Goal: Task Accomplishment & Management: Manage account settings

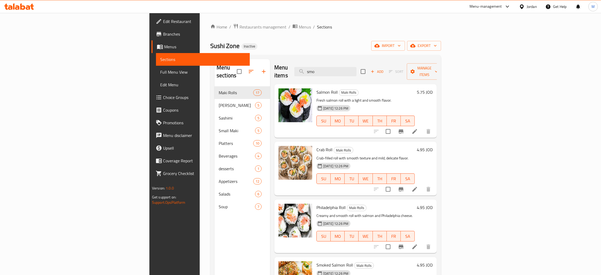
click at [527, 10] on div "Jordan" at bounding box center [528, 6] width 26 height 13
click at [521, 4] on div at bounding box center [523, 7] width 8 height 6
click at [462, 115] on div "[GEOGRAPHIC_DATA]" at bounding box center [479, 114] width 35 height 6
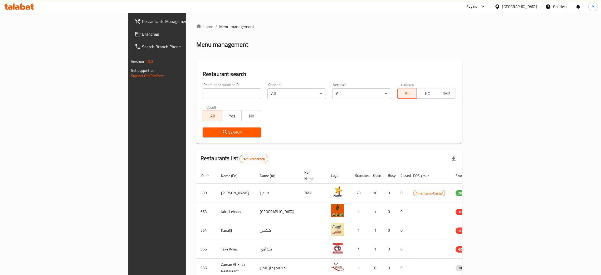
click at [142, 31] on span "Branches" at bounding box center [183, 34] width 82 height 6
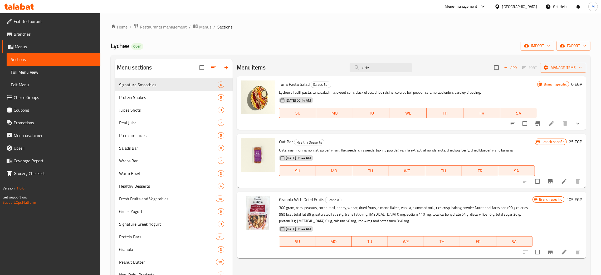
click at [162, 26] on span "Restaurants management" at bounding box center [163, 27] width 47 height 6
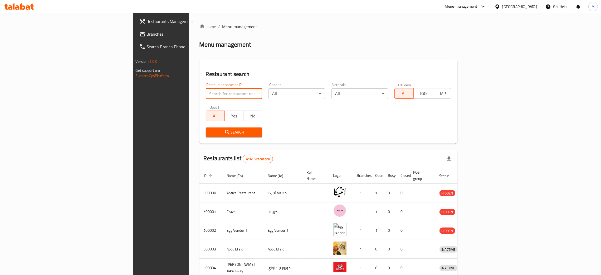
click at [206, 96] on input "search" at bounding box center [234, 93] width 57 height 11
paste input "698747"
type input "698747"
click button "Search" at bounding box center [234, 132] width 57 height 10
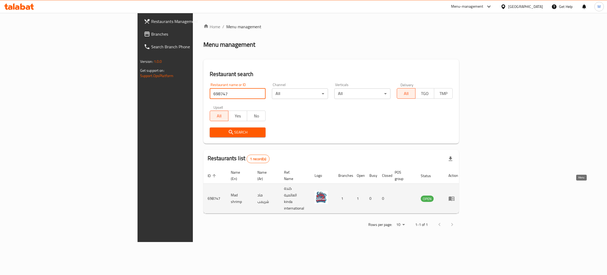
click at [455, 195] on icon "enhanced table" at bounding box center [451, 198] width 6 height 6
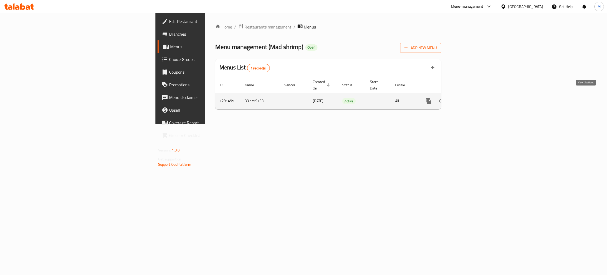
click at [469, 99] on icon "enhanced table" at bounding box center [466, 101] width 5 height 5
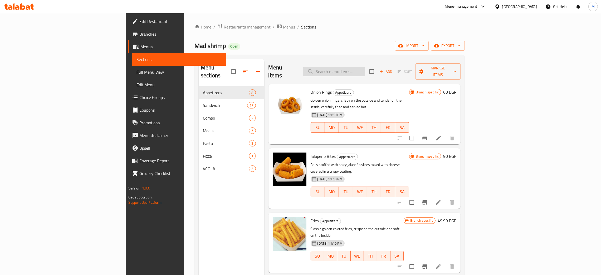
click at [365, 69] on input "search" at bounding box center [334, 71] width 62 height 9
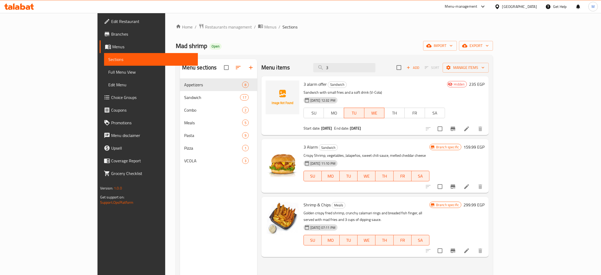
type input "3"
drag, startPoint x: 379, startPoint y: 69, endPoint x: 310, endPoint y: 45, distance: 73.7
click at [310, 45] on div "Home / Restaurants management / Menus / Sections Mad shrimp Open import export …" at bounding box center [334, 180] width 317 height 314
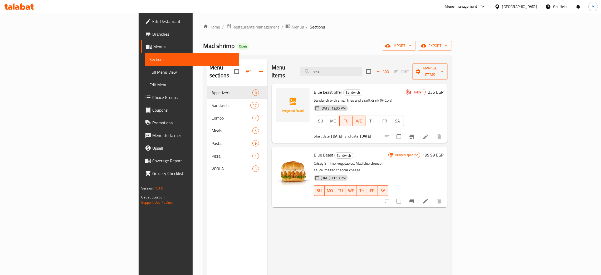
type input "bea"
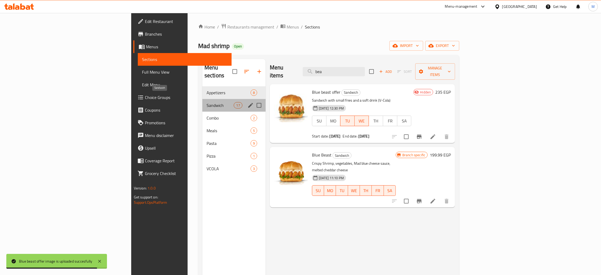
click at [207, 102] on span "Sandwich" at bounding box center [220, 105] width 27 height 6
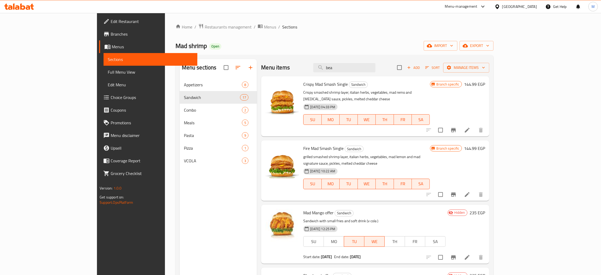
drag, startPoint x: 380, startPoint y: 67, endPoint x: 287, endPoint y: 53, distance: 94.3
click at [287, 53] on div "Home / Restaurants management / Menus / Sections Mad shrimp Open import export …" at bounding box center [334, 180] width 318 height 314
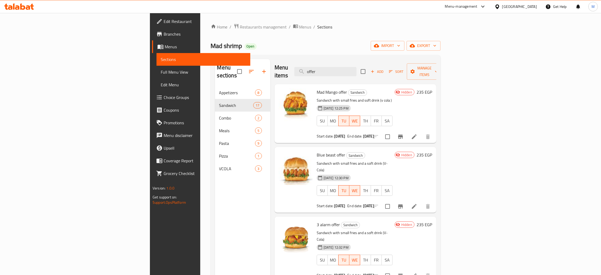
type input "offer"
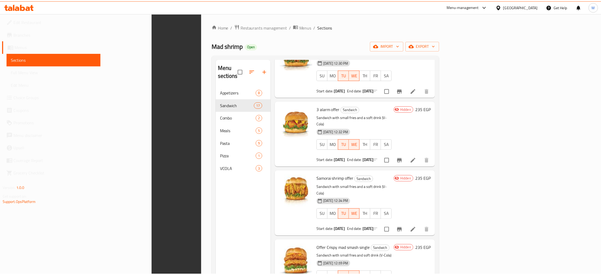
scroll to position [74, 0]
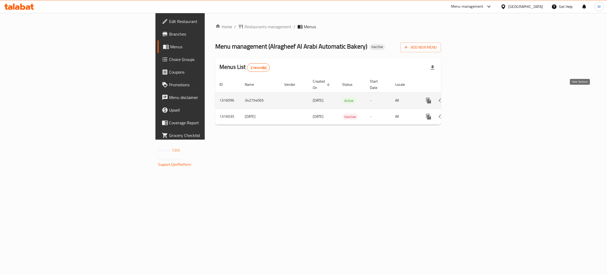
click at [470, 97] on icon "enhanced table" at bounding box center [466, 100] width 6 height 6
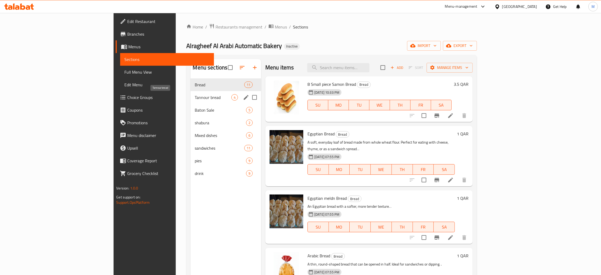
click at [195, 97] on span "Tannour bread" at bounding box center [213, 97] width 37 height 6
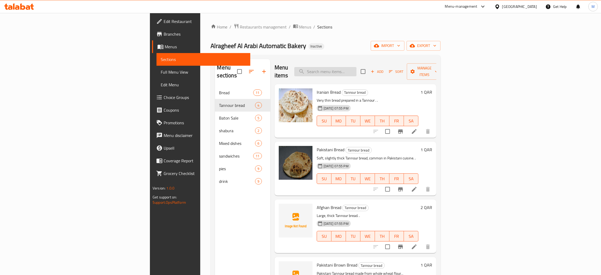
click at [356, 68] on input "search" at bounding box center [325, 71] width 62 height 9
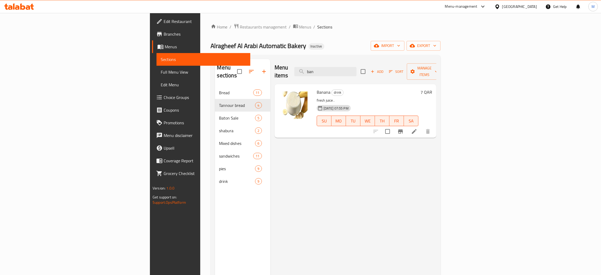
type input "ban"
drag, startPoint x: 373, startPoint y: 67, endPoint x: 318, endPoint y: 61, distance: 54.9
click at [318, 61] on div "Menu items ban Add Sort Manage items" at bounding box center [356, 71] width 162 height 25
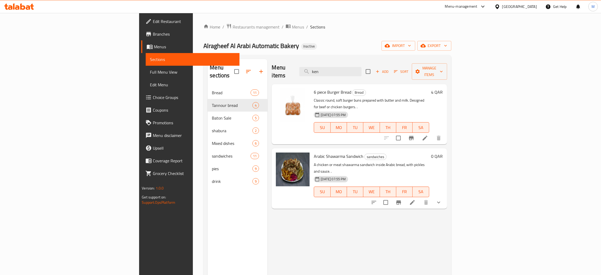
click at [388, 61] on div "Menu items ken Add Sort Manage items" at bounding box center [359, 71] width 175 height 25
click at [361, 67] on input "ken" at bounding box center [330, 71] width 62 height 9
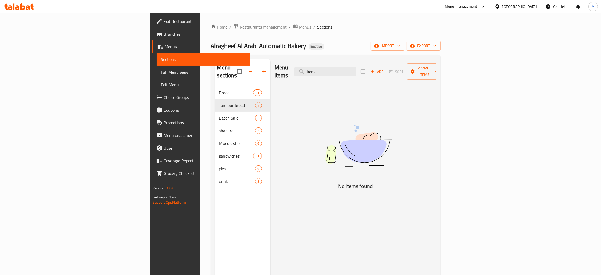
type input "kenz"
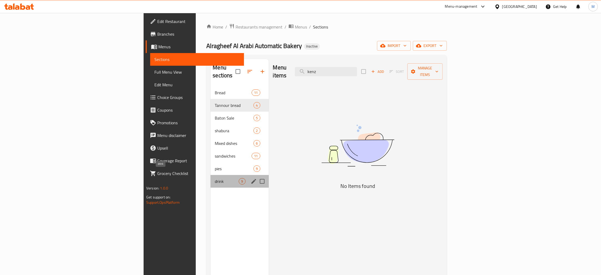
click at [215, 178] on span "drink" at bounding box center [227, 181] width 24 height 6
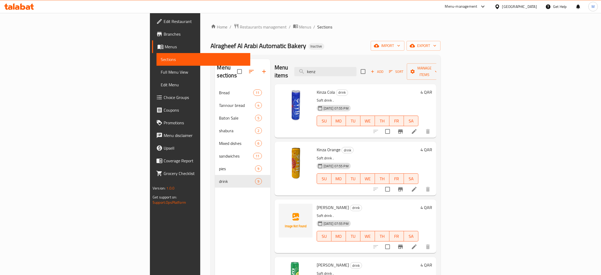
drag, startPoint x: 377, startPoint y: 71, endPoint x: 329, endPoint y: 62, distance: 49.2
click at [329, 62] on div "Menu items kenz Add Sort Manage items" at bounding box center [356, 71] width 162 height 25
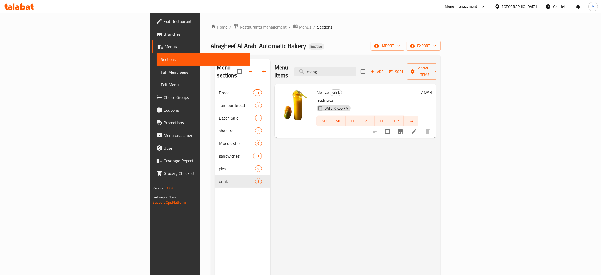
type input "mang"
drag, startPoint x: 378, startPoint y: 66, endPoint x: 345, endPoint y: 66, distance: 33.2
click at [345, 66] on div "Menu items mang Add Sort Manage items" at bounding box center [356, 71] width 162 height 25
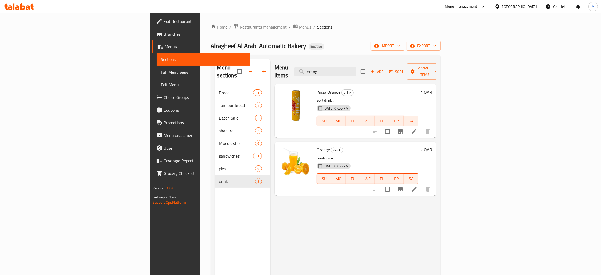
type input "orang"
drag, startPoint x: 383, startPoint y: 73, endPoint x: 359, endPoint y: 62, distance: 26.9
click at [352, 71] on input "orang" at bounding box center [325, 71] width 62 height 9
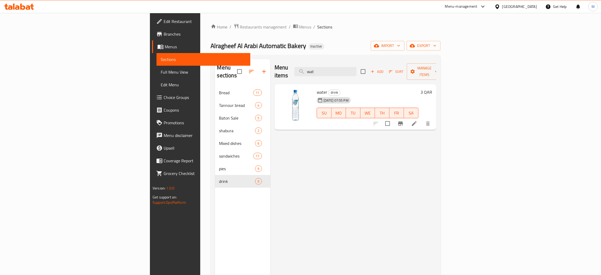
type input "wat"
drag, startPoint x: 389, startPoint y: 69, endPoint x: 342, endPoint y: 69, distance: 47.4
click at [342, 69] on div "Menu items wat Add Sort Manage items" at bounding box center [356, 71] width 162 height 25
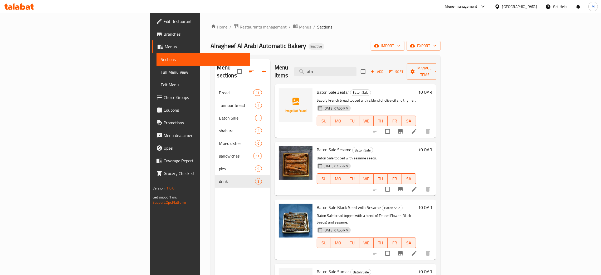
type input "ato"
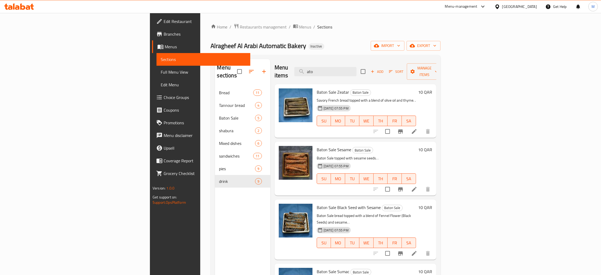
drag, startPoint x: 358, startPoint y: 66, endPoint x: 334, endPoint y: 61, distance: 24.1
click at [338, 67] on div "Menu items ato Add Sort Manage items" at bounding box center [356, 71] width 162 height 25
click at [334, 61] on div "Menu items ato Add Sort Manage items" at bounding box center [356, 71] width 162 height 25
drag, startPoint x: 374, startPoint y: 69, endPoint x: 332, endPoint y: 74, distance: 41.3
click at [332, 74] on div "Menu items ato Add Sort Manage items" at bounding box center [356, 71] width 162 height 25
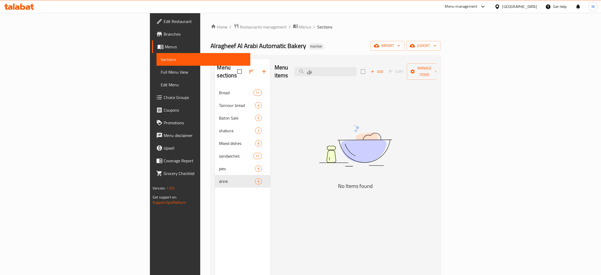
type input "ب"
type input "p"
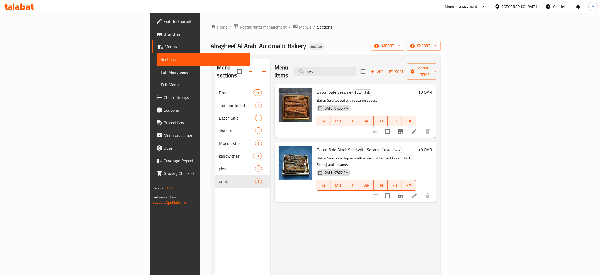
type input "ses"
drag, startPoint x: 379, startPoint y: 72, endPoint x: 356, endPoint y: 69, distance: 23.2
click at [356, 69] on input "ses" at bounding box center [325, 71] width 62 height 9
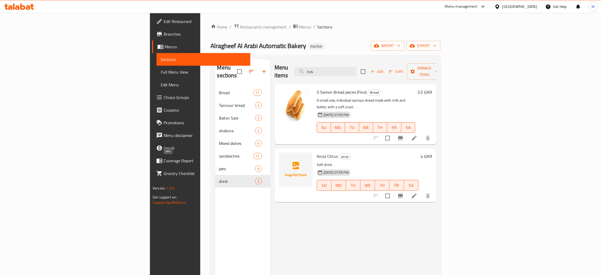
type input "rus"
click at [281, 207] on div "Menu items rus Add Sort Manage items 5 Samon Bread pieces (Fino) Bread A small …" at bounding box center [353, 196] width 166 height 275
click at [303, 206] on div "Menu items rus Add Sort Manage items 5 Samon Bread pieces (Fino) Bread A small …" at bounding box center [353, 196] width 166 height 275
drag, startPoint x: 385, startPoint y: 69, endPoint x: 335, endPoint y: 51, distance: 52.9
click at [335, 51] on div "Home / Restaurants management / Menus / Sections Alragheef Al Arabi Automatic B…" at bounding box center [326, 180] width 230 height 314
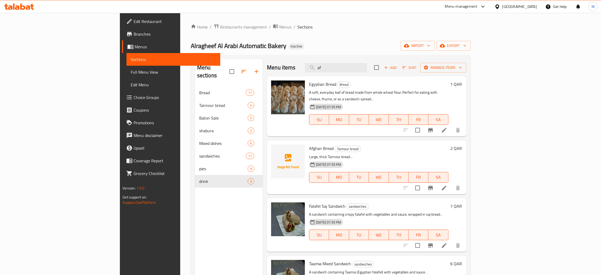
type input "af"
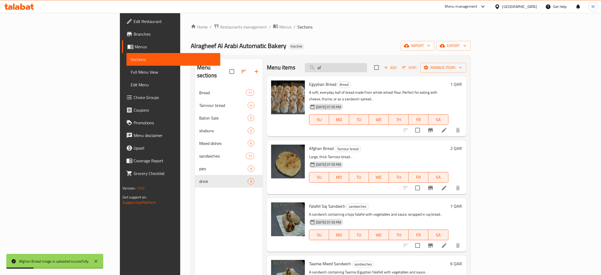
drag, startPoint x: 376, startPoint y: 66, endPoint x: 367, endPoint y: 65, distance: 9.6
click at [366, 66] on input "af" at bounding box center [336, 67] width 62 height 9
drag, startPoint x: 373, startPoint y: 68, endPoint x: 347, endPoint y: 63, distance: 26.2
click at [347, 63] on input "af" at bounding box center [336, 67] width 62 height 9
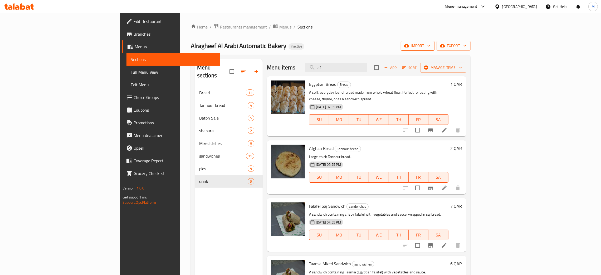
click at [430, 44] on span "import" at bounding box center [417, 45] width 25 height 7
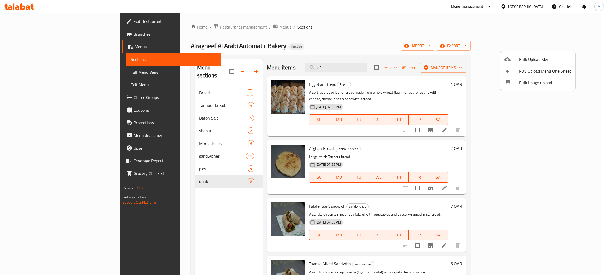
click at [524, 80] on span "Bulk Image upload" at bounding box center [545, 82] width 52 height 6
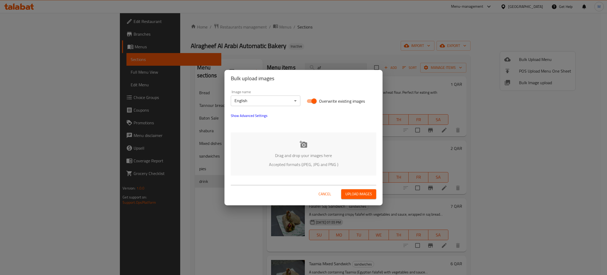
click at [270, 151] on div "Drag and drop your images here Accepted formats (JPEG, JPG and PNG )" at bounding box center [303, 153] width 145 height 43
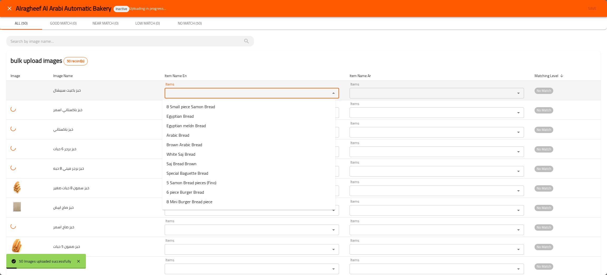
click at [178, 92] on سبيشال "Items" at bounding box center [244, 92] width 156 height 7
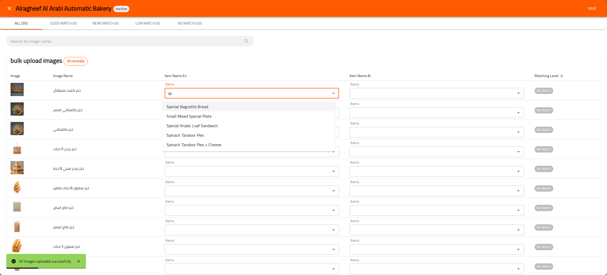
click at [192, 106] on span "Special Baguette Bread" at bounding box center [188, 106] width 42 height 6
type سبيشال "Special Baguette Bread"
type سبيشال-ar "خبز باغيت سبيشال"
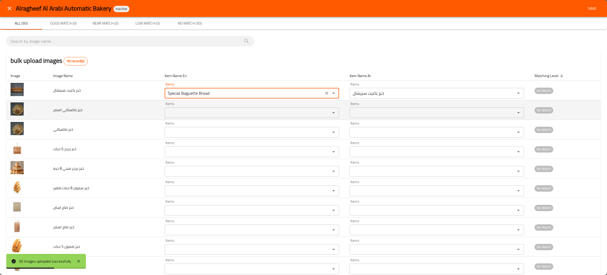
type سبيشال "Special Baguette Bread"
click at [184, 113] on اسمر "Items" at bounding box center [244, 112] width 156 height 7
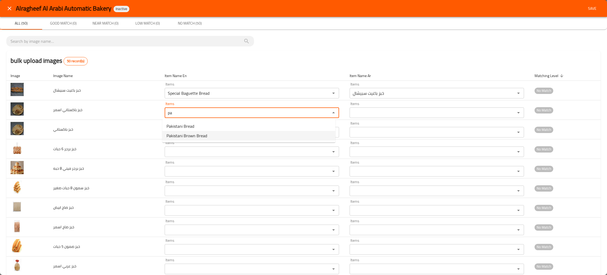
click at [199, 134] on span "Pakistani Brown Bread" at bounding box center [187, 135] width 41 height 6
type اسمر "Pakistani Brown Bread"
type اسمر-ar "خبز باكستاني اسمر"
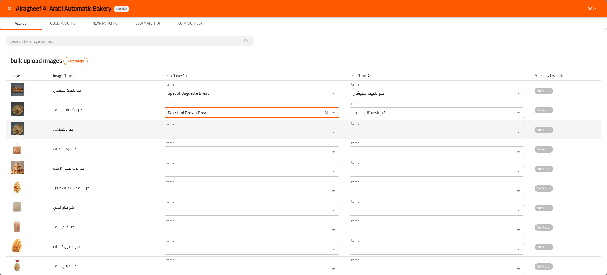
type اسمر "Pakistani Brown Bread"
click at [177, 134] on باكستاني "Items" at bounding box center [244, 131] width 156 height 7
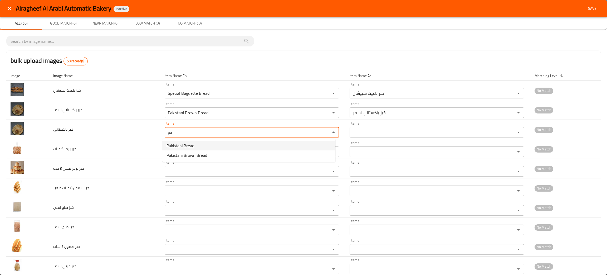
click at [184, 144] on span "Pakistani Bread" at bounding box center [181, 145] width 28 height 6
type باكستاني "Pakistani Bread"
type باكستاني-ar "خبز باكستاني"
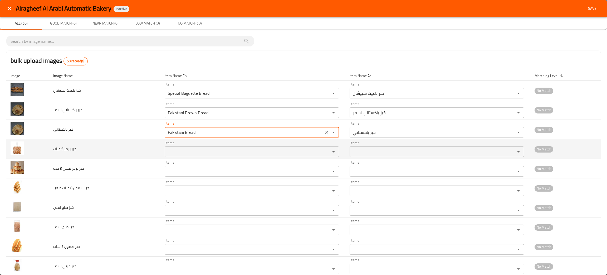
type باكستاني "Pakistani Bread"
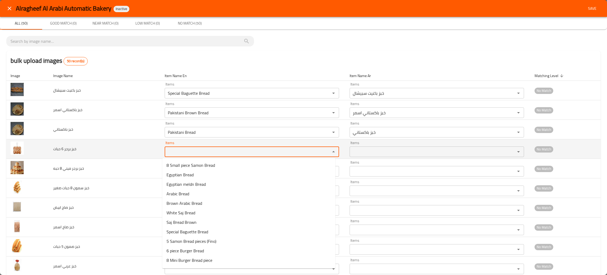
click at [185, 153] on حبات "Items" at bounding box center [244, 151] width 156 height 7
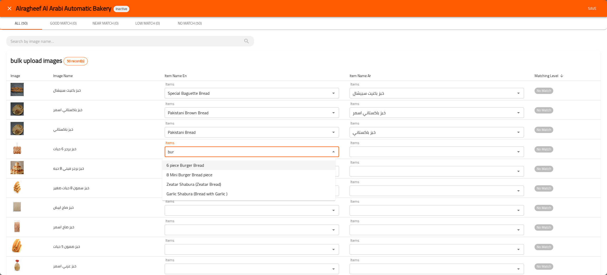
click at [185, 162] on span "6 piece Burger Bread" at bounding box center [185, 165] width 37 height 6
type حبات "6 piece Burger Bread"
type حبات-ar "خبز برجر 6 حبات"
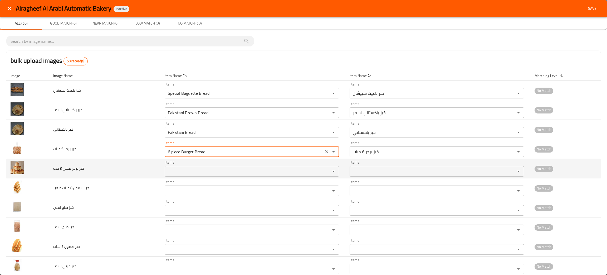
type حبات "6 piece Burger Bread"
click at [181, 170] on حبه "Items" at bounding box center [244, 170] width 156 height 7
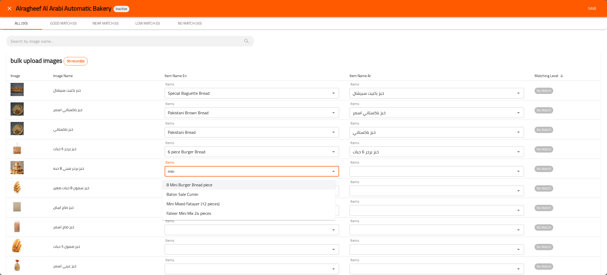
click at [203, 182] on span "8 Mini Burger Bread piece" at bounding box center [190, 184] width 46 height 6
type حبه "8 Mini Burger Bread piece"
type حبه-ar "خبز برجر ميني 8 حبه"
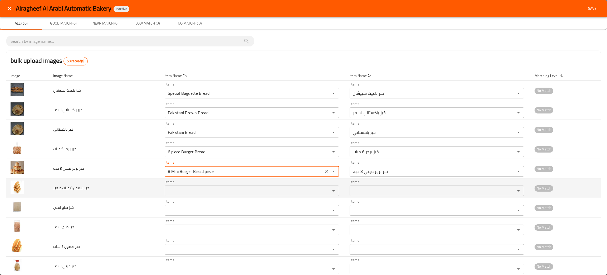
type حبه "8 Mini Burger Bread piece"
click at [199, 189] on صغير "Items" at bounding box center [244, 190] width 156 height 7
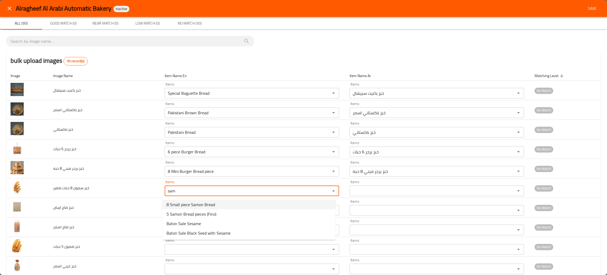
click at [183, 204] on span "8 Small piece Samon Bread" at bounding box center [191, 204] width 48 height 6
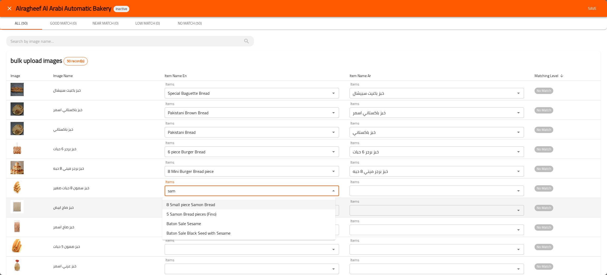
type صغير "8 Small piece Samon Bread"
type صغير-ar "خبز سمون 8 حبات صغير"
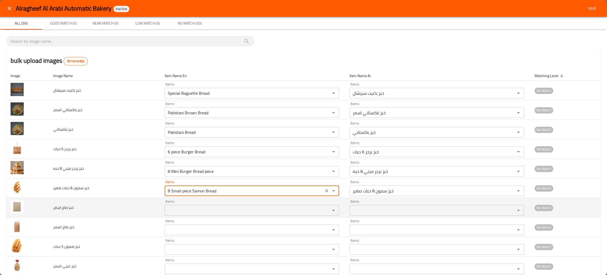
type صغير "8 Small piece Samon Bread"
click at [182, 211] on ابيض "Items" at bounding box center [244, 209] width 156 height 7
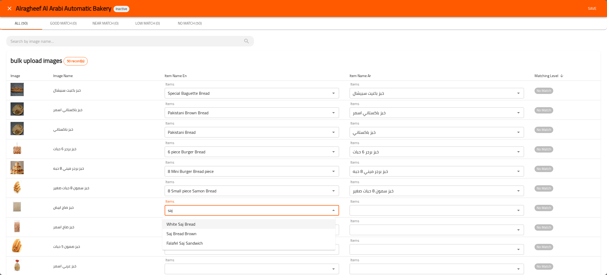
click at [189, 223] on span "White Saj Bread" at bounding box center [181, 224] width 29 height 6
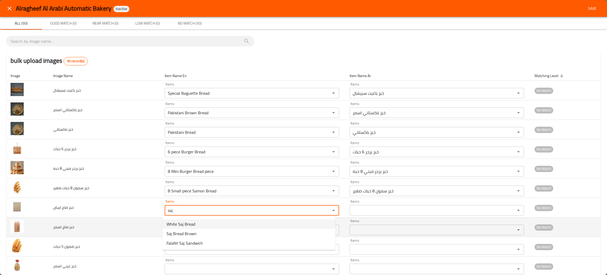
type ابيض "White Saj Bread"
type ابيض-ar "خبز صاج ابيض"
type ابيض "White Saj Bread"
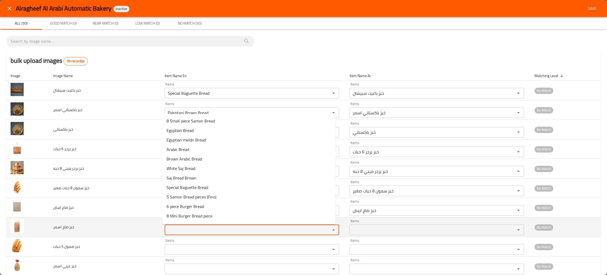
click at [188, 230] on اسمر "Items" at bounding box center [244, 229] width 156 height 7
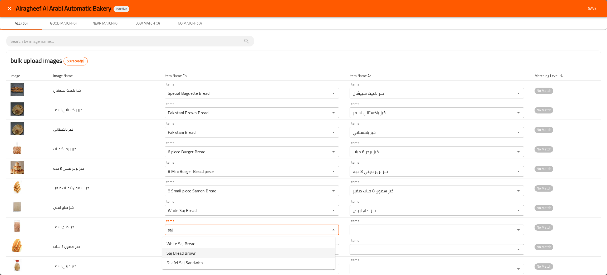
click at [184, 251] on span "Saj Bread Brown" at bounding box center [182, 253] width 30 height 6
type اسمر "Saj Bread Brown"
type اسمر-ar "خبز صاج اسمر"
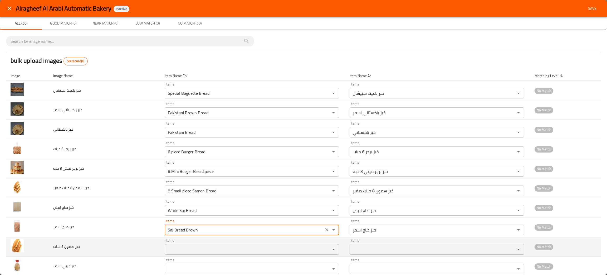
type اسمر "Saj Bread Brown"
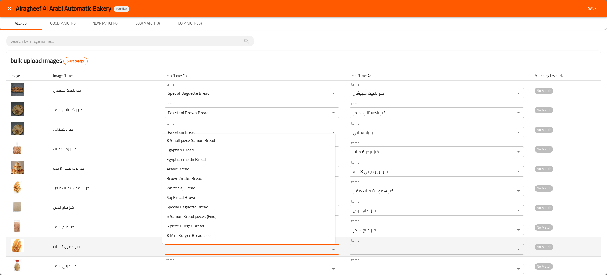
click at [187, 249] on حبات "Items" at bounding box center [244, 248] width 156 height 7
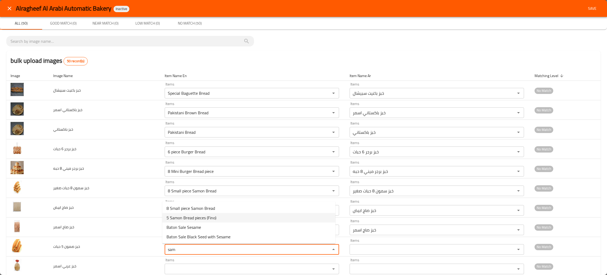
click at [183, 214] on span "5 Samon Bread pieces (Fino)" at bounding box center [192, 217] width 50 height 6
type حبات "5 Samon Bread pieces (Fino)"
type حبات-ar "خبز سمون 5 حبات ( فينو )"
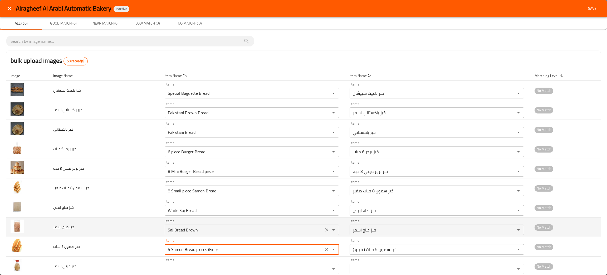
scroll to position [40, 0]
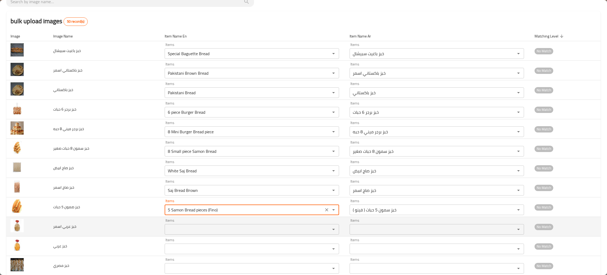
type حبات "5 Samon Bread pieces (Fino)"
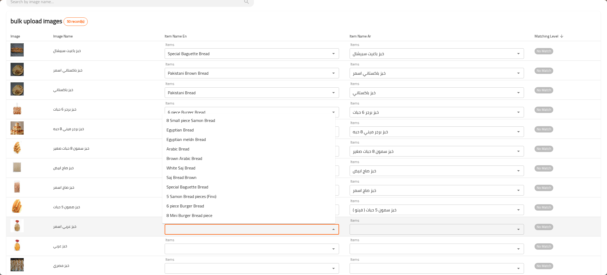
click at [182, 232] on اسمر "Items" at bounding box center [244, 228] width 156 height 7
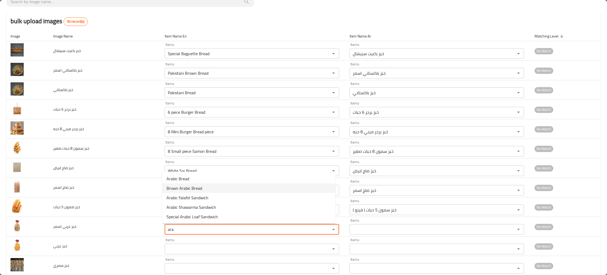
click at [178, 186] on span "Brown Arabic Bread" at bounding box center [185, 188] width 36 height 6
type اسمر "Brown Arabic Bread"
type اسمر-ar "خبز عربي اسمر"
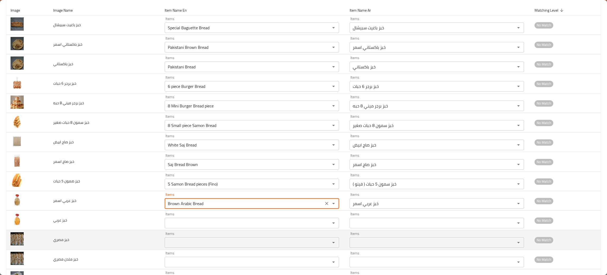
scroll to position [118, 0]
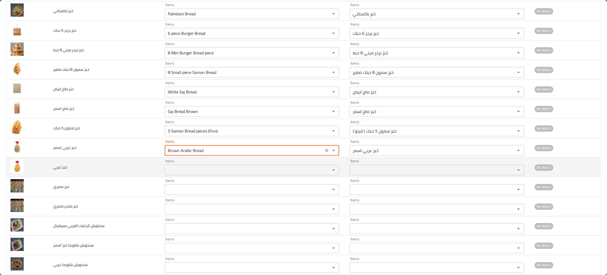
type اسمر "Brown Arabic Bread"
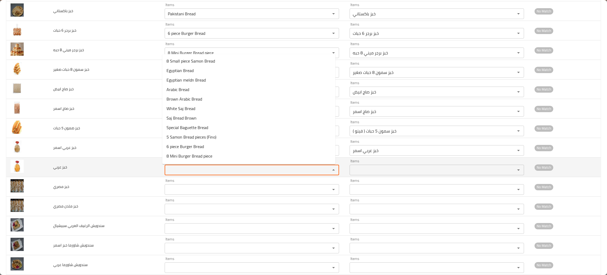
click at [183, 170] on عربي "Items" at bounding box center [244, 169] width 156 height 7
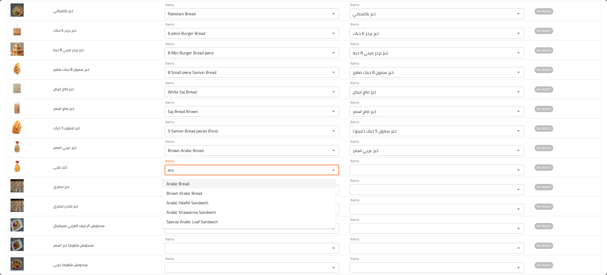
click at [179, 180] on span "Arabic Bread" at bounding box center [178, 183] width 23 height 6
type عربي "Arabic Bread"
type عربي-ar "خبز عربي"
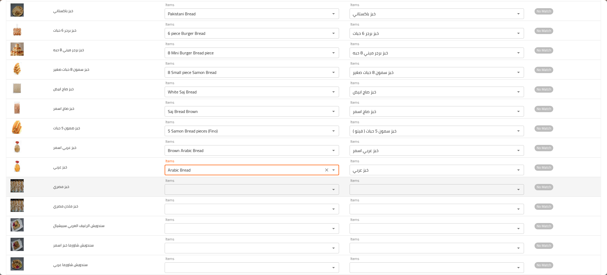
type عربي "Arabic Bread"
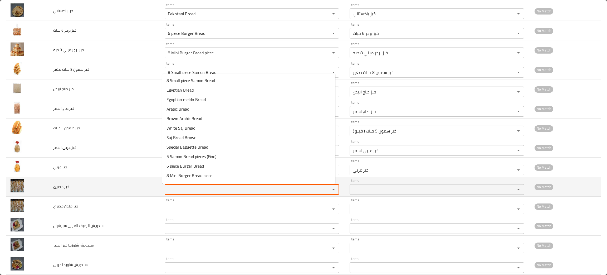
click at [178, 193] on مصري "Items" at bounding box center [244, 188] width 156 height 7
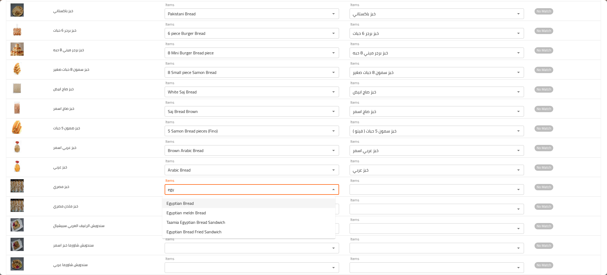
click at [170, 200] on span "Egyptian Bread" at bounding box center [180, 203] width 27 height 6
type مصري "Egyptian Bread"
type مصري-ar "خبز مصري"
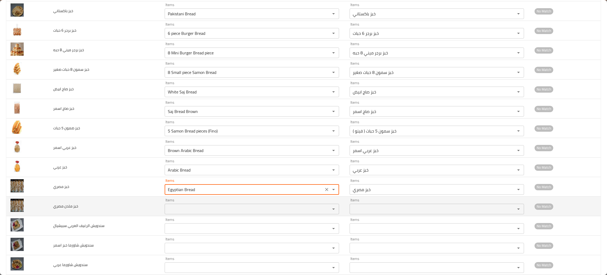
type مصري "Egyptian Bread"
click at [185, 208] on مصري "Items" at bounding box center [244, 208] width 156 height 7
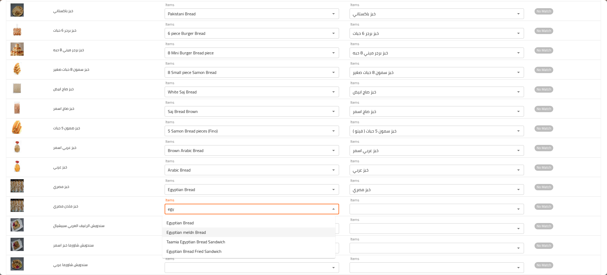
click at [193, 232] on span "Egyptian meldn Bread" at bounding box center [186, 232] width 39 height 6
type مصري "Egyptian meldn Bread"
type مصري-ar "خبز ملدن مصري"
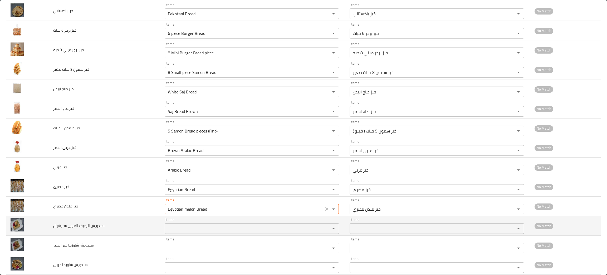
click at [185, 233] on div "Items" at bounding box center [252, 228] width 174 height 11
type مصري "Egyptian meldn Bread"
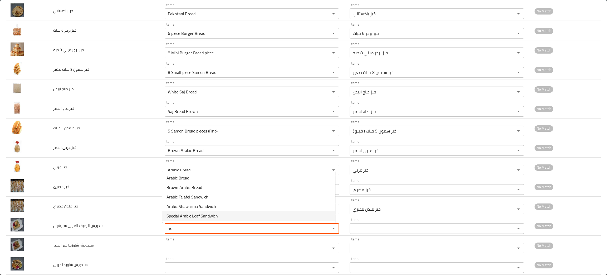
click at [187, 216] on span "Special Arabic Loaf Sandwich" at bounding box center [192, 215] width 51 height 6
type سبيشيال "Special Arabic Loaf Sandwich"
type سبيشيال-ar "سندويش الرغيف العربي سبيشيال"
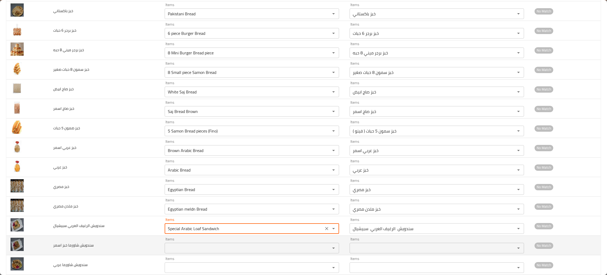
type سبيشيال "Special Arabic Loaf Sandwich"
click at [191, 246] on اسمر "Items" at bounding box center [244, 247] width 156 height 7
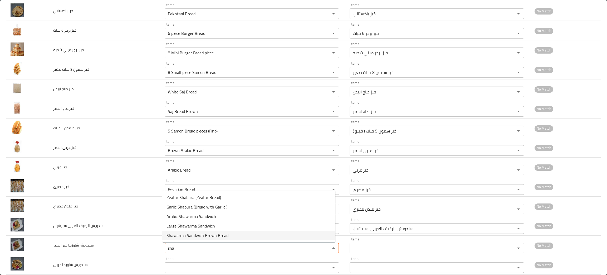
click at [195, 236] on span "Shawarma Sandwich Brown Bread" at bounding box center [198, 235] width 62 height 6
type اسمر "Shawarma Sandwich Brown Bread"
type اسمر-ar "سندويش شاورما خبز اسمر"
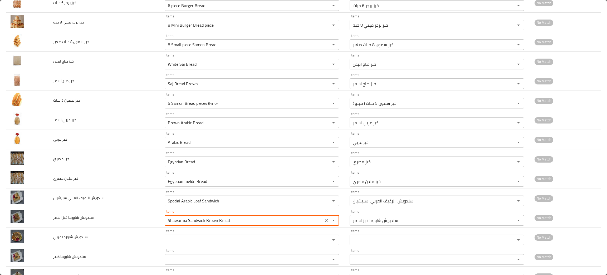
scroll to position [197, 0]
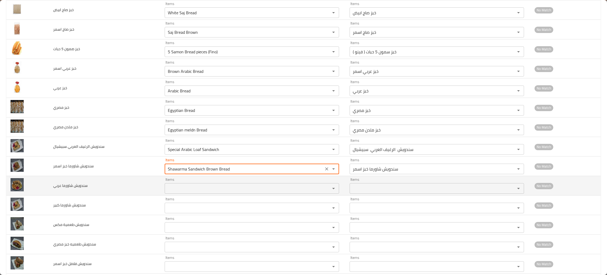
type اسمر "Shawarma Sandwich Brown Bread"
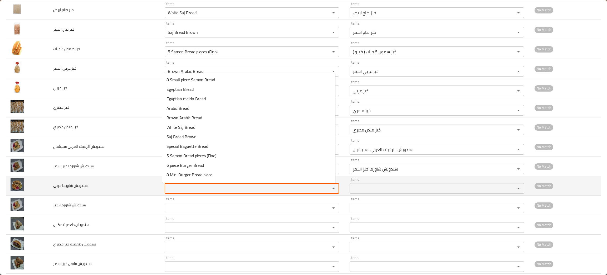
click at [186, 189] on عربي "Items" at bounding box center [244, 187] width 156 height 7
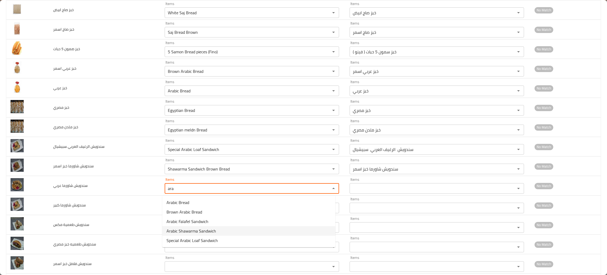
click at [184, 229] on span "Arabic Shawarma Sandwich" at bounding box center [192, 230] width 50 height 6
type عربي "Arabic Shawarma Sandwich"
type عربي-ar "سندويش شاورما عربي"
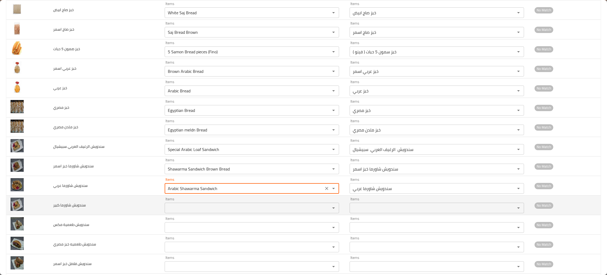
type عربي "Arabic Shawarma Sandwich"
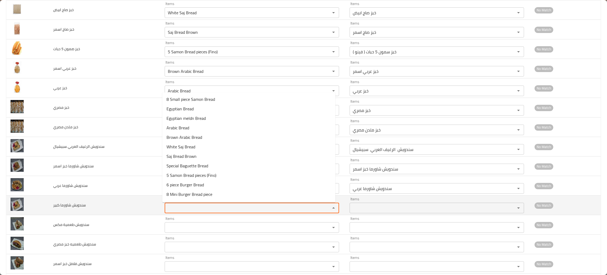
click at [184, 211] on كبير "Items" at bounding box center [244, 207] width 156 height 7
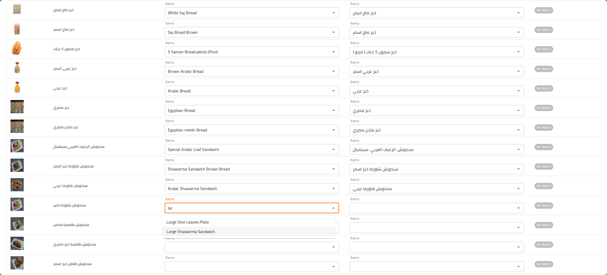
click at [185, 228] on span "Large Shawarma Sandwich" at bounding box center [191, 231] width 48 height 6
type كبير "Large Shawarma Sandwich"
type كبير-ar "سندويش شاورما كبير"
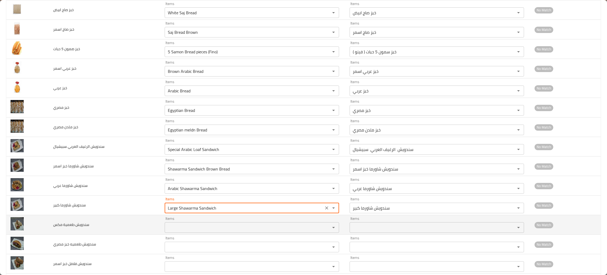
type كبير "Large Shawarma Sandwich"
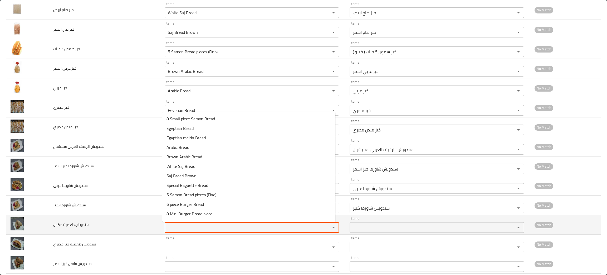
click at [182, 231] on مكس "Items" at bounding box center [244, 226] width 156 height 7
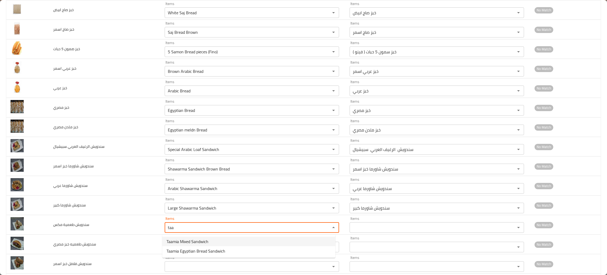
click at [176, 240] on span "Taamia Mixed Sandwich" at bounding box center [188, 241] width 42 height 6
type مكس "Taamia Mixed Sandwich"
type مكس-ar "سندويش طعمية مكس"
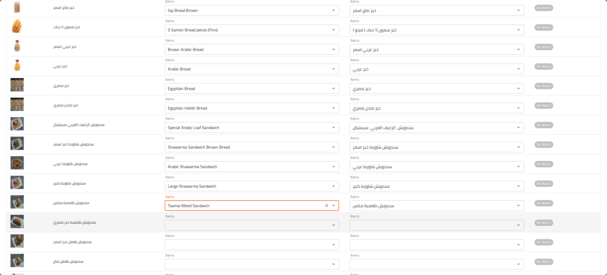
scroll to position [237, 0]
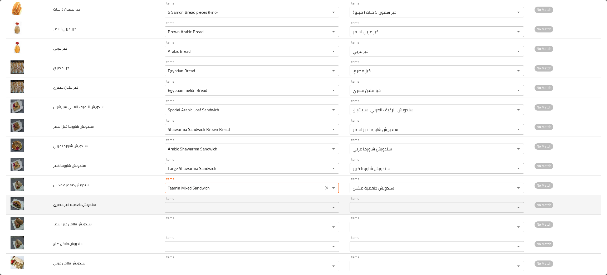
type مكس "Taamia Mixed Sandwich"
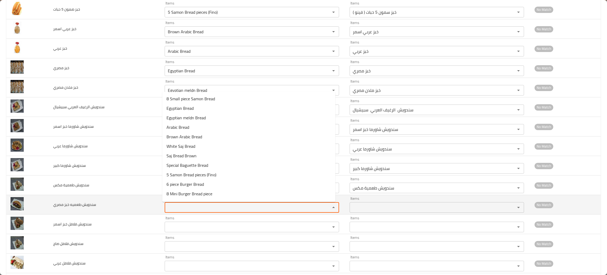
click at [184, 207] on مصري "Items" at bounding box center [244, 206] width 156 height 7
type مصري "ta"
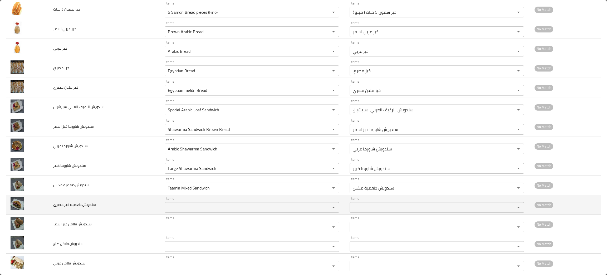
drag, startPoint x: 182, startPoint y: 206, endPoint x: 144, endPoint y: 201, distance: 38.0
click at [144, 201] on td "سندويش طعميه خبز مصري" at bounding box center [104, 204] width 111 height 19
click at [174, 208] on مصري "Items" at bounding box center [244, 206] width 156 height 7
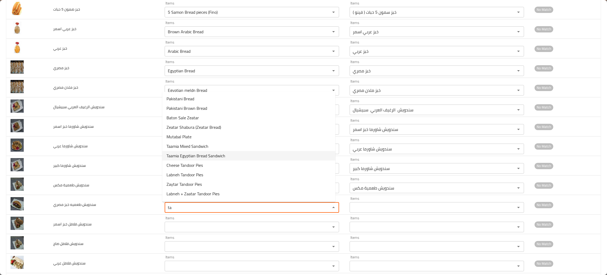
click at [201, 155] on span "Taamia Egyptian Bread Sandwich" at bounding box center [196, 155] width 59 height 6
type مصري "Taamia Egyptian Bread Sandwich"
type مصري-ar "سندويش طعميه خبز مصري"
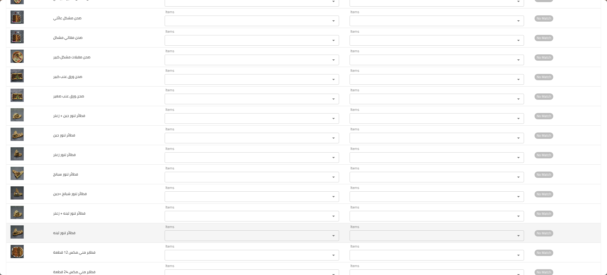
scroll to position [794, 0]
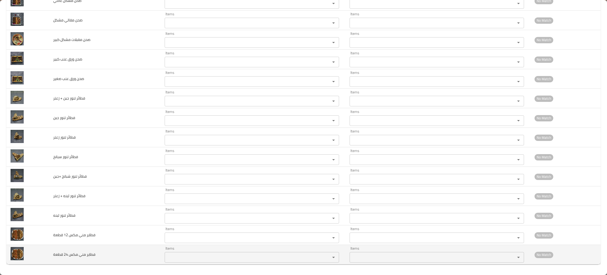
type مصري "Taamia Egyptian Bread Sandwich"
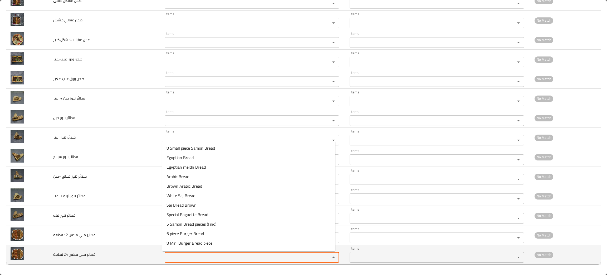
click at [175, 257] on قطعة "Items" at bounding box center [244, 256] width 156 height 7
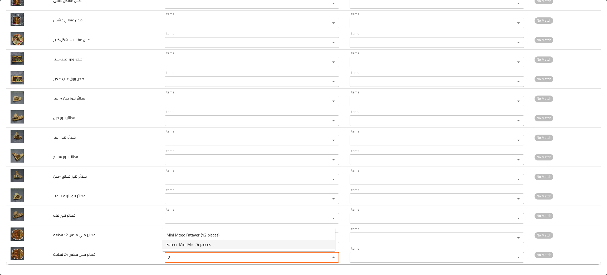
click at [182, 244] on span "Fateer Mini Mix 24 pieces" at bounding box center [189, 244] width 45 height 6
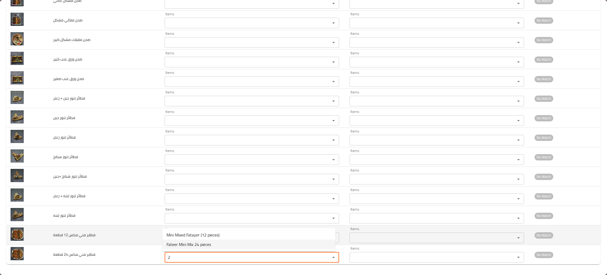
type قطعة "Fateer Mini Mix 24 pieces"
type قطعة-ar "فطاير مني مكس 24 قطعة"
type قطعة "Fateer Mini Mix 24 pieces"
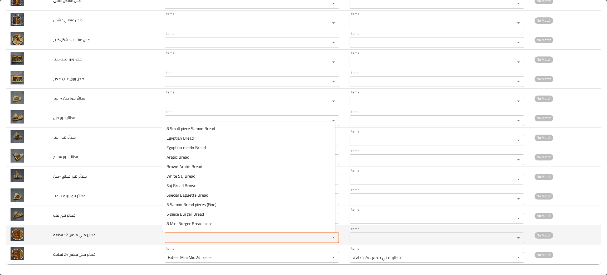
click at [184, 238] on قطعة "Items" at bounding box center [244, 237] width 156 height 7
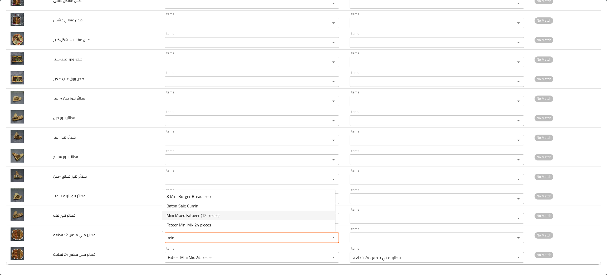
click at [177, 213] on span "Mini Mixed Fatayer (12 pieces)" at bounding box center [193, 215] width 53 height 6
type قطعة "Mini Mixed Fatayer (12 pieces)"
type قطعة-ar "فطاير مني مكس 12 قطعة"
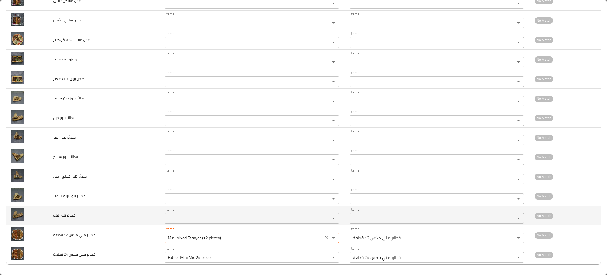
click at [176, 213] on div "Items" at bounding box center [252, 218] width 174 height 11
type قطعة "Mini Mixed Fatayer (12 pieces)"
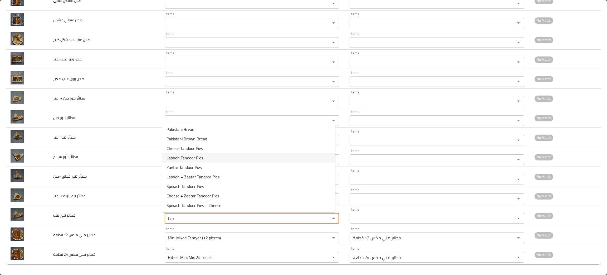
click at [170, 156] on span "Labneh Tandoor Pies" at bounding box center [185, 157] width 37 height 6
type لبنه "Labneh Tandoor Pies"
type لبنه-ar "فطائر تنور لبنه"
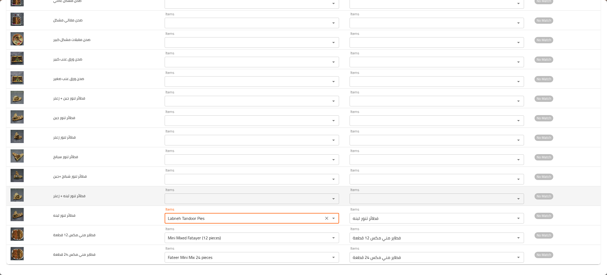
type لبنه "Labneh Tandoor Pies"
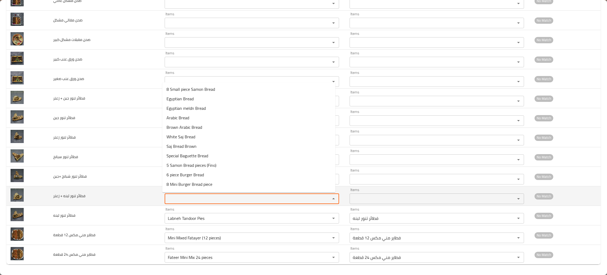
click at [189, 196] on زعتر "Items" at bounding box center [244, 198] width 156 height 7
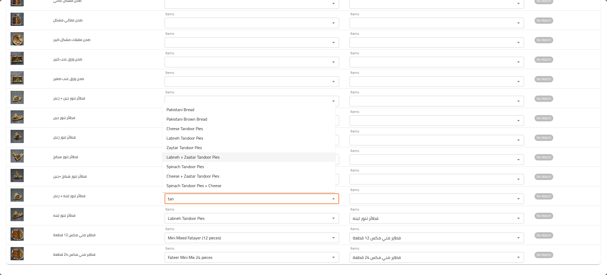
click at [182, 158] on span "Labneh + Zaatar Tandoor Pies" at bounding box center [193, 157] width 53 height 6
type زعتر "Labneh + Zaatar Tandoor Pies"
type زعتر-ar "فطائر تنور لبنه + زعتر"
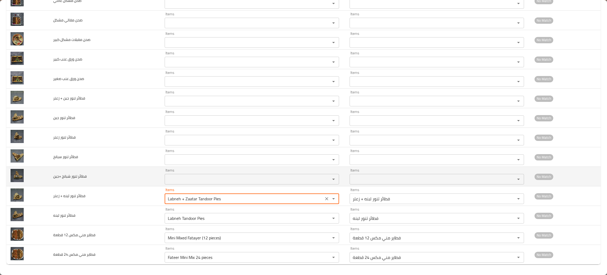
click at [182, 183] on div "Items" at bounding box center [252, 179] width 174 height 11
type زعتر "Labneh + Zaatar Tandoor Pies"
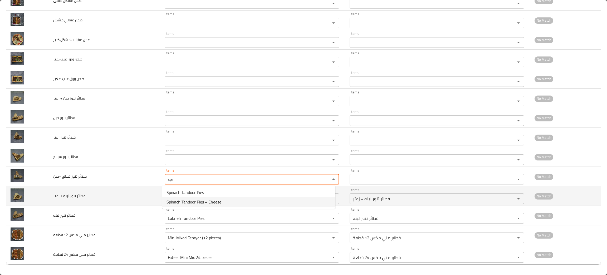
click at [189, 200] on span "Spinach Tandoor Pies + Cheese" at bounding box center [194, 201] width 55 height 6
type \+جبن "Spinach Tandoor Pies + Cheese"
type \+جبن-ar "فطائر تندور سبانخ +جبن"
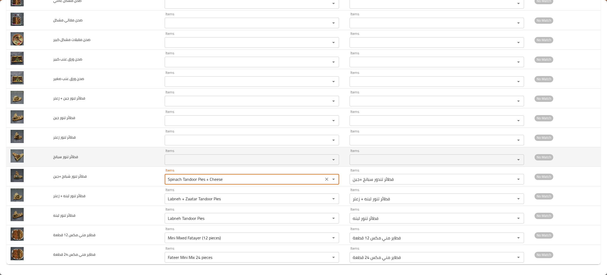
type \+جبن "Spinach Tandoor Pies + Cheese"
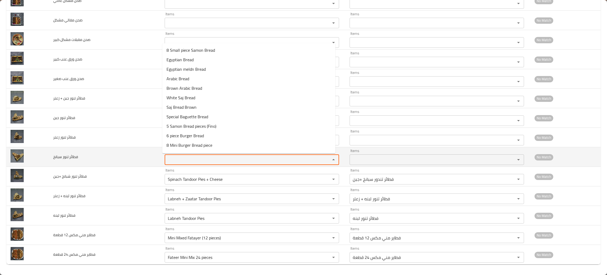
click at [172, 160] on سبانخ "Items" at bounding box center [244, 159] width 156 height 7
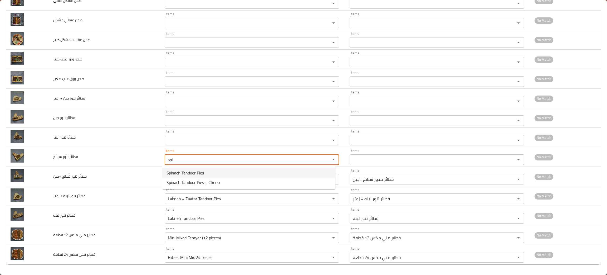
click at [182, 174] on span "Spinach Tandoor Pies" at bounding box center [185, 172] width 37 height 6
type سبانخ "Spinach Tandoor Pies"
type سبانخ-ar "فطائر تندور سبانخ"
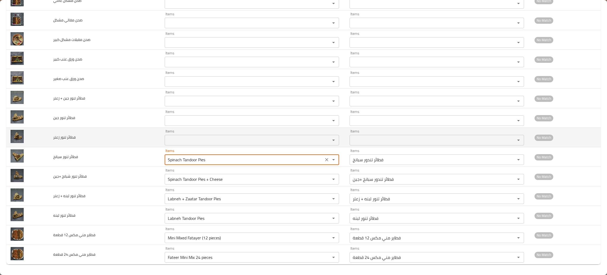
type سبانخ "Spinach Tandoor Pies"
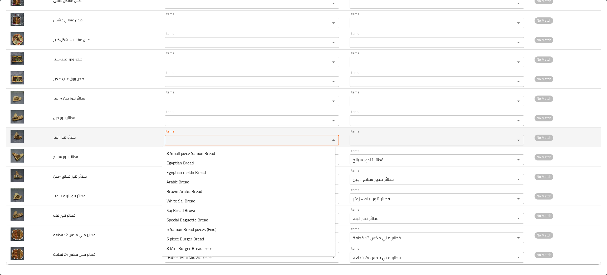
click at [173, 139] on زعتر "Items" at bounding box center [244, 139] width 156 height 7
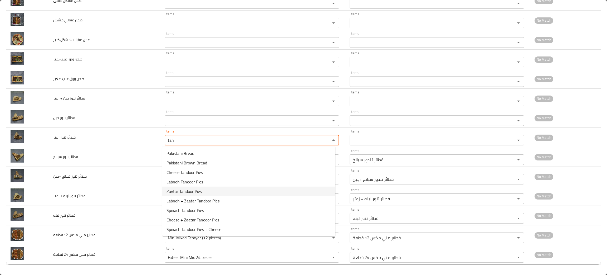
click at [175, 192] on span "Zaytar Tandoor Pies" at bounding box center [184, 191] width 35 height 6
type زعتر "Zaytar Tandoor Pies"
type زعتر-ar "فطائر تندور زعتر"
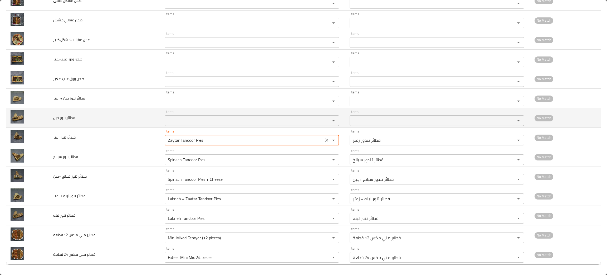
type زعتر "Zaytar Tandoor Pies"
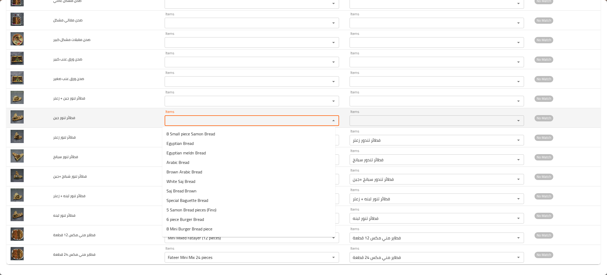
click at [191, 126] on body "​ Menu-management Qatar Get Help M Edit Restaurant Branches Menus Sections Full…" at bounding box center [303, 144] width 607 height 262
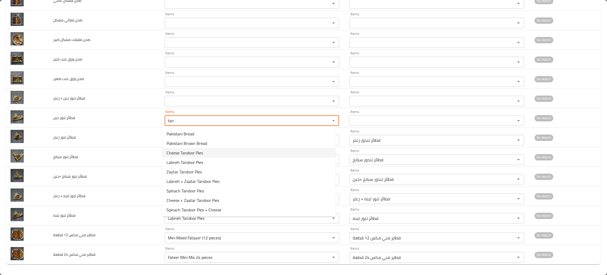
click at [175, 151] on span "Cheese Tandoor Pies" at bounding box center [185, 152] width 36 height 6
type جبن "Cheese Tandoor Pies"
type جبن-ar "فطائر تنور جبن"
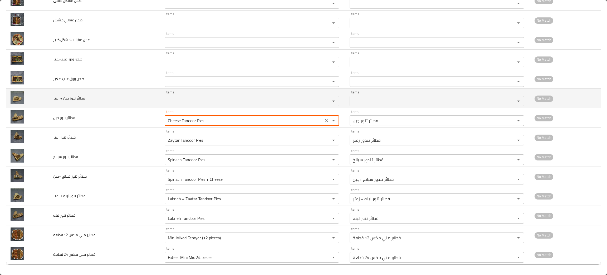
type جبن "Cheese Tandoor Pies"
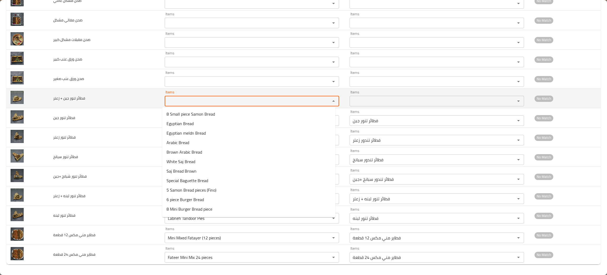
click at [192, 102] on زعتر "Items" at bounding box center [244, 100] width 156 height 7
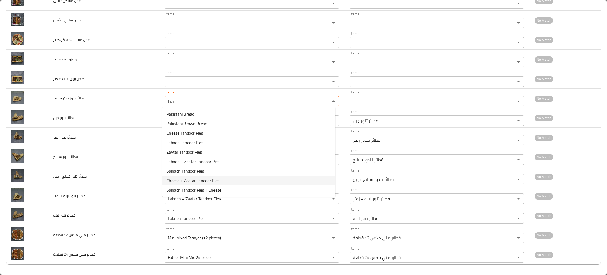
click at [194, 180] on span "Cheese + Zaatar Tandoor Pies" at bounding box center [193, 180] width 53 height 6
type زعتر "Cheese + Zaatar Tandoor Pies"
type زعتر-ar "فطائر تندور جبن + زعتر"
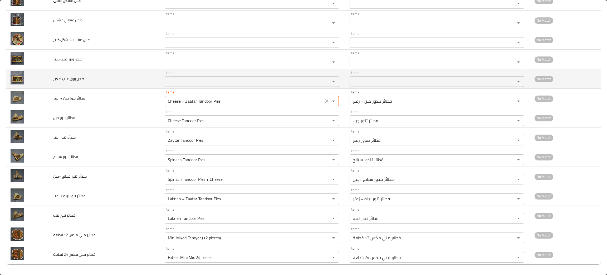
type زعتر "Cheese + Zaatar Tandoor Pies"
click at [180, 83] on صغير "Items" at bounding box center [244, 81] width 156 height 7
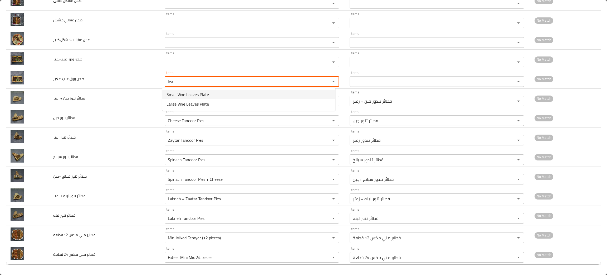
click at [188, 94] on span "Small Vine Leaves Plate" at bounding box center [188, 94] width 42 height 6
type صغير "Small Vine Leaves Plate"
type صغير-ar "صحن ورق عنب صغير"
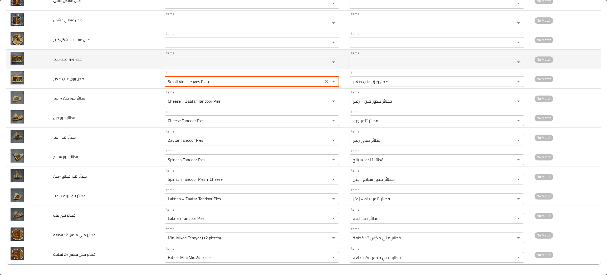
type صغير "Small Vine Leaves Plate"
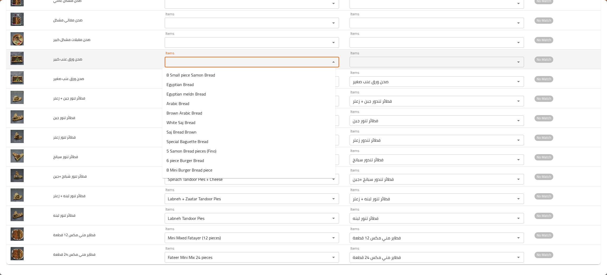
click at [178, 62] on كبير "Items" at bounding box center [244, 61] width 156 height 7
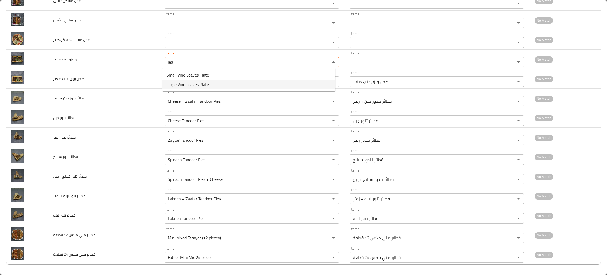
click at [195, 85] on span "Large Vine Leaves Plate" at bounding box center [188, 84] width 42 height 6
type كبير "Large Vine Leaves Plate"
type كبير-ar "صحن ورق عنب كبير"
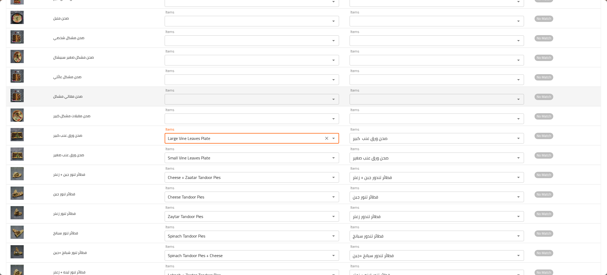
scroll to position [715, 0]
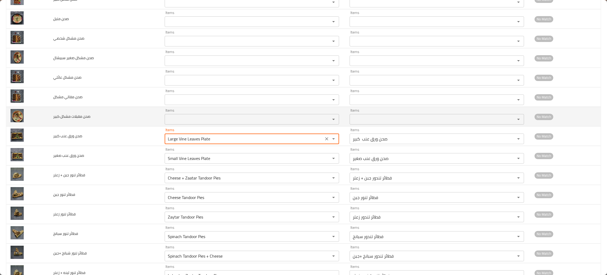
type كبير "Large Vine Leaves Plate"
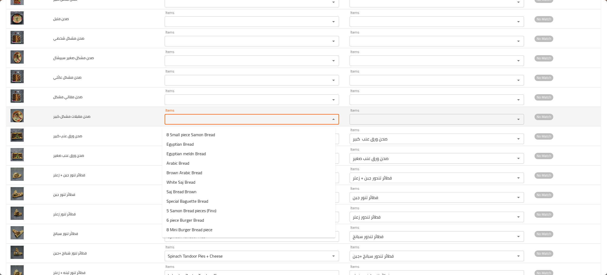
click at [181, 123] on كبير "Items" at bounding box center [244, 118] width 156 height 7
type كبير "pet"
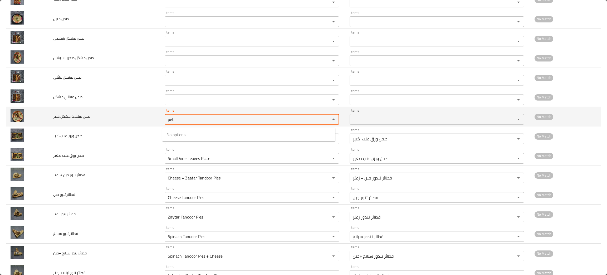
drag, startPoint x: 178, startPoint y: 122, endPoint x: 150, endPoint y: 118, distance: 27.5
click at [150, 118] on tr "صحن مقبلات مشكل كبير Items pet Items Items Items No Match" at bounding box center [303, 116] width 594 height 19
type كبير "mix"
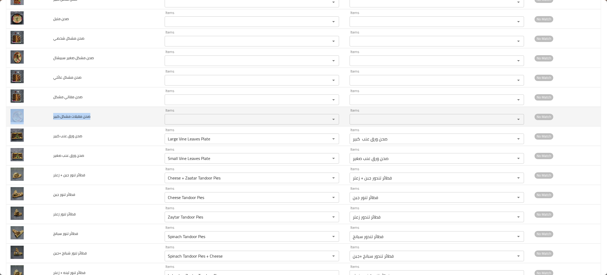
drag, startPoint x: 105, startPoint y: 117, endPoint x: 48, endPoint y: 121, distance: 57.6
click at [48, 121] on tr "صحن مقبلات مشكل كبير Items Items Items Items No Match" at bounding box center [303, 116] width 594 height 19
copy tr "صحن مقبلات مشكل كبير"
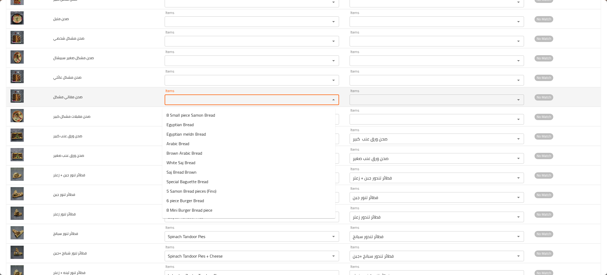
click at [174, 102] on مشكل "Items" at bounding box center [244, 99] width 156 height 7
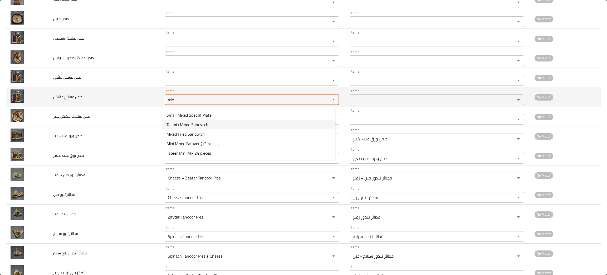
type مشكل "mix"
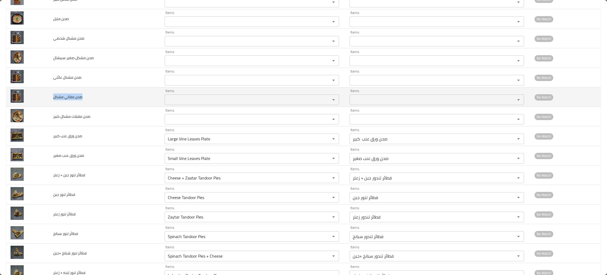
drag, startPoint x: 95, startPoint y: 101, endPoint x: 48, endPoint y: 96, distance: 47.2
click at [49, 96] on td "صحن مقالي مشكل" at bounding box center [104, 96] width 111 height 19
copy span "صحن مقالي مشكل"
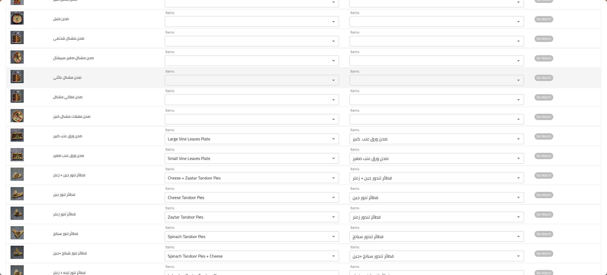
click at [94, 82] on td "صحن مشكل عائلي" at bounding box center [104, 77] width 111 height 19
click at [176, 77] on div "Items" at bounding box center [252, 80] width 174 height 11
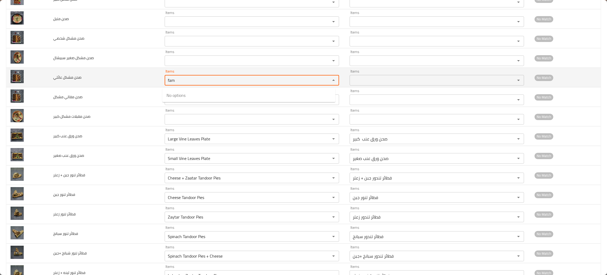
type عائلي "fam"
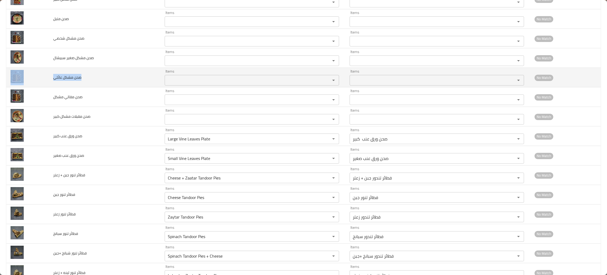
drag, startPoint x: 100, startPoint y: 85, endPoint x: 46, endPoint y: 82, distance: 54.1
click at [46, 82] on tr "صحن مشكل عائلي Items Items Items Items No Match" at bounding box center [303, 77] width 594 height 19
copy tr "صحن مشكل عائلي"
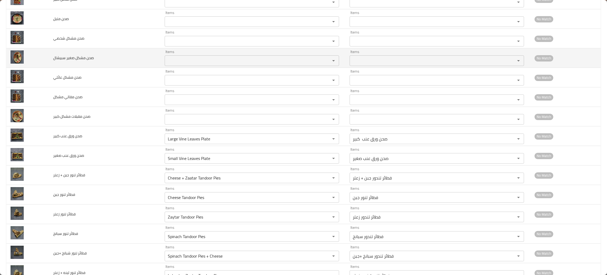
click at [176, 64] on سبيشال "Items" at bounding box center [244, 60] width 156 height 7
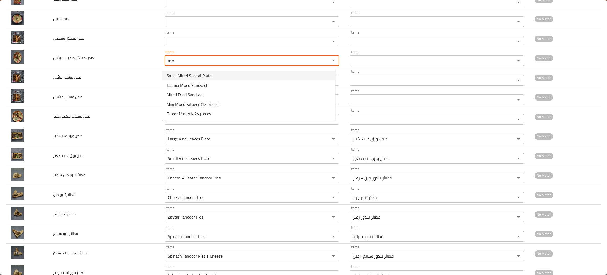
click at [200, 74] on span "Small Mixed Special Plate" at bounding box center [189, 75] width 45 height 6
type سبيشال "Small Mixed Special Plate"
type سبيشال-ar "صحن مشكل صغير سبيشال"
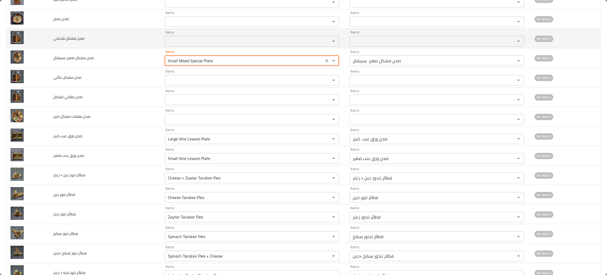
type سبيشال "Small Mixed Special Plate"
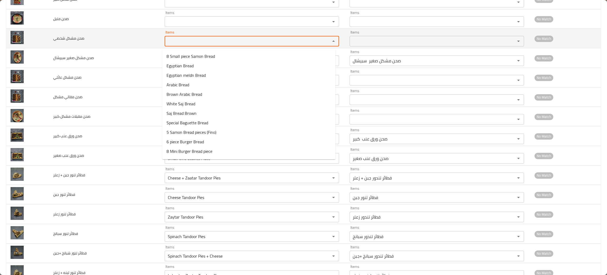
click at [181, 40] on شخصي "Items" at bounding box center [244, 40] width 156 height 7
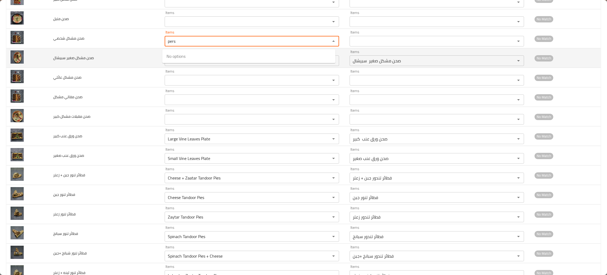
type شخصي "pers"
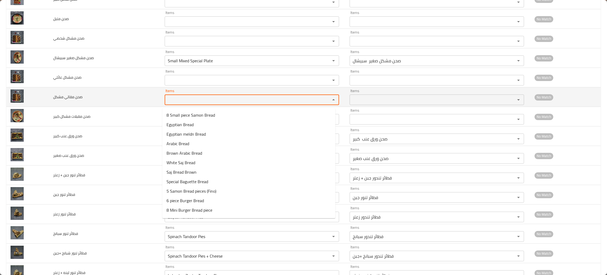
click at [176, 102] on مشكل "Items" at bounding box center [244, 99] width 156 height 7
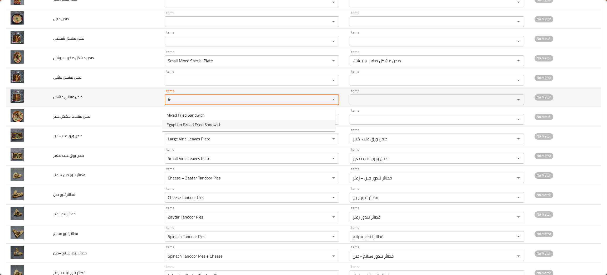
type مشكل "fr"
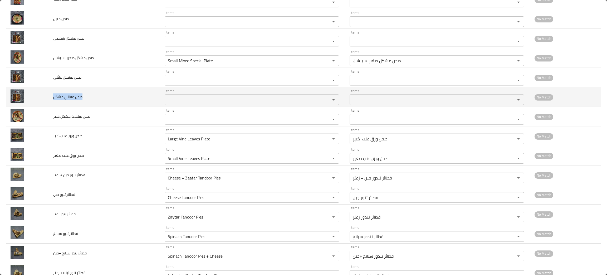
drag, startPoint x: 90, startPoint y: 100, endPoint x: 49, endPoint y: 103, distance: 40.7
click at [49, 103] on td "صحن مقالي مشكل" at bounding box center [104, 96] width 111 height 19
copy span "صحن مقالي مشكل"
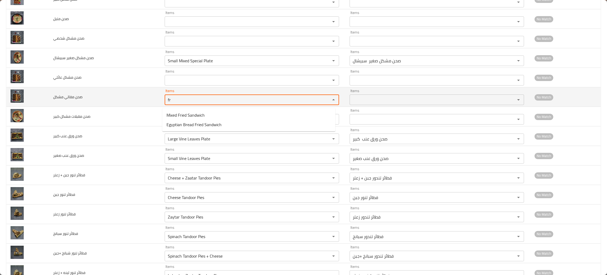
type مشكل "fr"
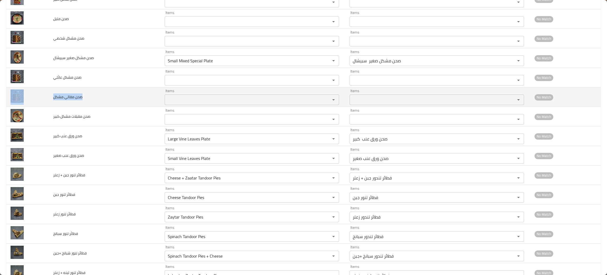
drag, startPoint x: 87, startPoint y: 98, endPoint x: 45, endPoint y: 102, distance: 42.7
click at [45, 102] on tr "صحن مقالي مشكل Items Items Items Items No Match" at bounding box center [303, 96] width 594 height 19
copy tr "صحن مقالي مشكل"
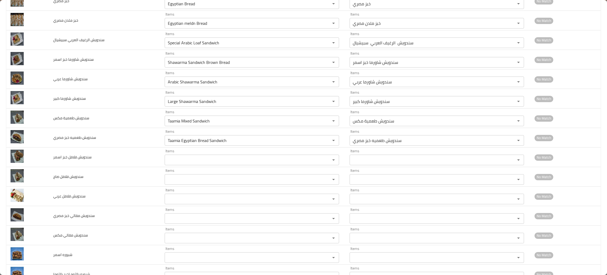
scroll to position [316, 0]
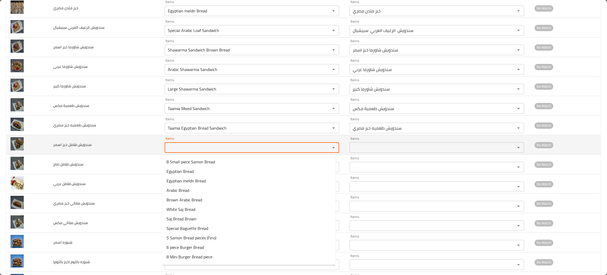
click at [187, 150] on اسمر "Items" at bounding box center [244, 147] width 156 height 7
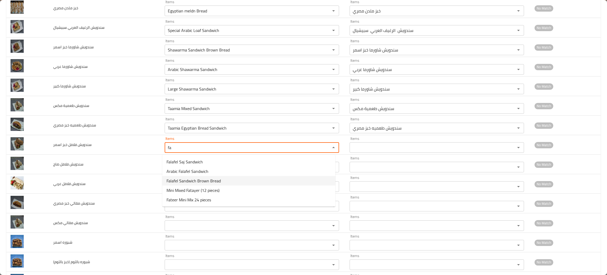
click at [197, 180] on span "Falafel Sandwich Brown Bread" at bounding box center [194, 180] width 54 height 6
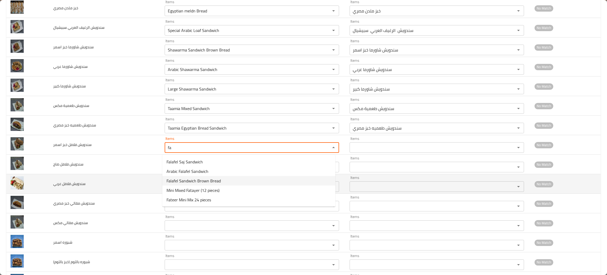
type اسمر "Falafel Sandwich Brown Bread"
type اسمر-ar "سندويش فلافل خبز اسمر"
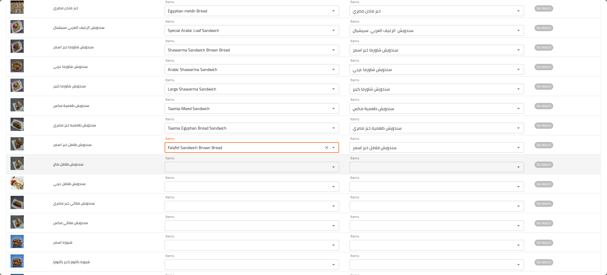
type اسمر "Falafel Sandwich Brown Bread"
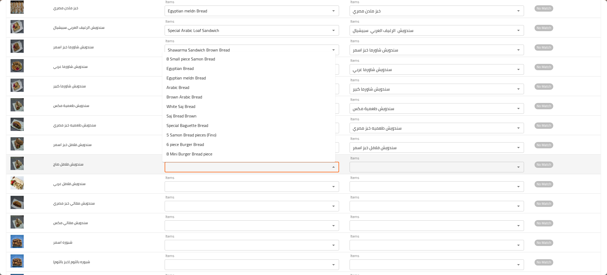
click at [179, 169] on صاج "Items" at bounding box center [244, 166] width 156 height 7
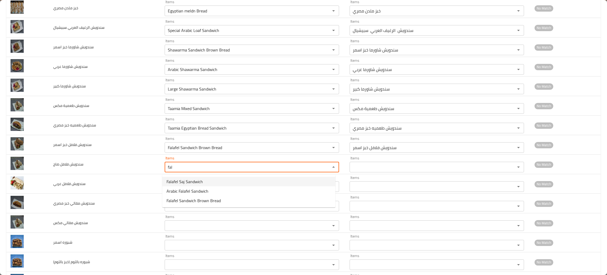
click at [187, 179] on span "Falafel Saj Sandwich" at bounding box center [185, 181] width 36 height 6
type صاج "Falafel Saj Sandwich"
type صاج-ar "سندويش فلافل صاج"
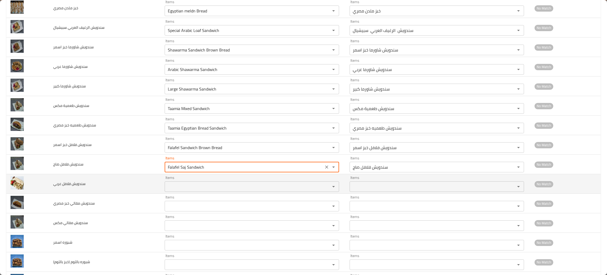
type صاج "Falafel Saj Sandwich"
click at [174, 185] on عربي "Items" at bounding box center [244, 186] width 156 height 7
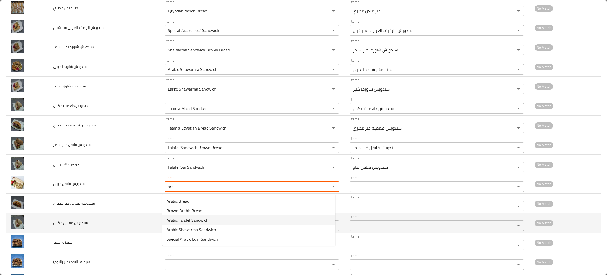
click at [178, 218] on span "Arabic Falafel Sandwich" at bounding box center [188, 220] width 42 height 6
type عربي "Arabic Falafel Sandwich"
type عربي-ar "سندويش فلافل عربي"
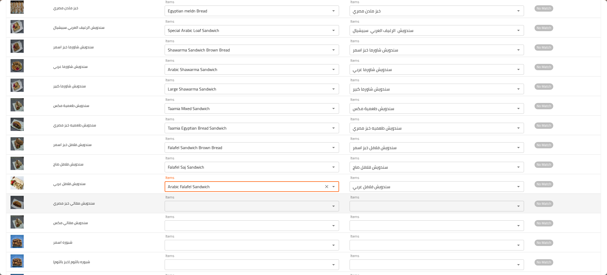
type عربي "Arabic Falafel Sandwich"
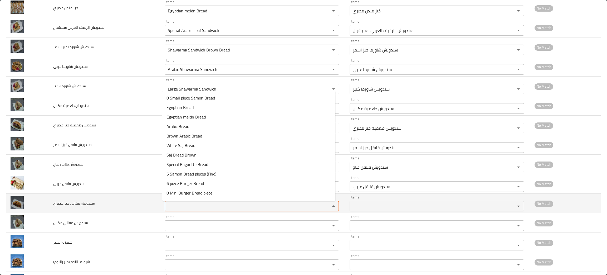
click at [181, 205] on مصري "Items" at bounding box center [244, 205] width 156 height 7
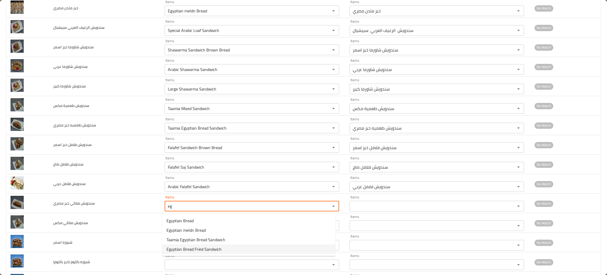
click at [186, 248] on span "Egyptian Bread Fried Sandwich" at bounding box center [194, 249] width 55 height 6
type مصري "Egyptian Bread Fried Sandwich"
type مصري-ar "سندويش مقالي خبز مصري"
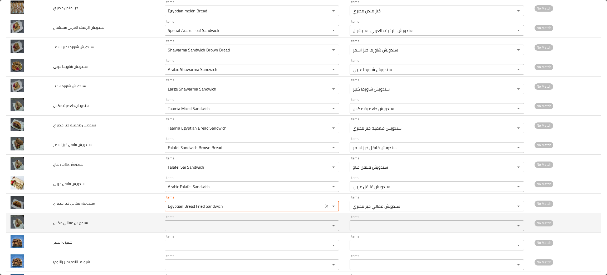
type مصري "Egyptian Bread Fried Sandwich"
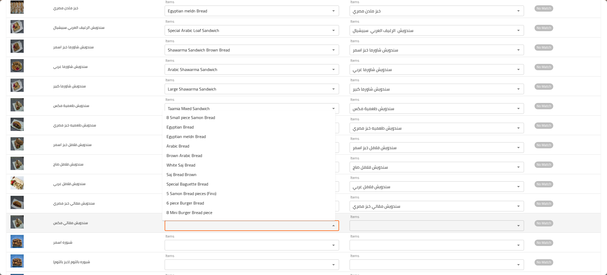
click at [187, 229] on مكس "Items" at bounding box center [244, 225] width 156 height 7
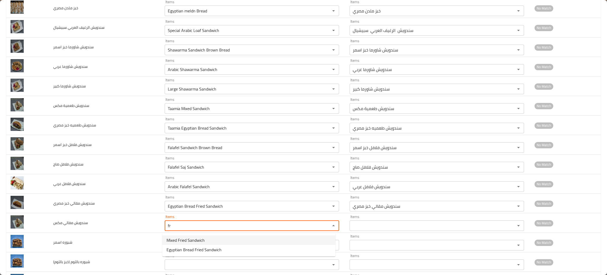
click at [184, 238] on span "Mixed Fried Sandwich" at bounding box center [186, 240] width 38 height 6
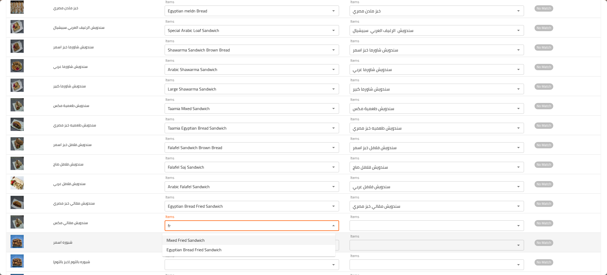
type مكس "Mixed Fried Sandwich"
type مكس-ar "سندويش مقالي مكس"
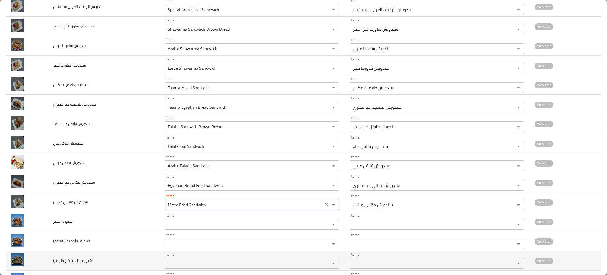
scroll to position [355, 0]
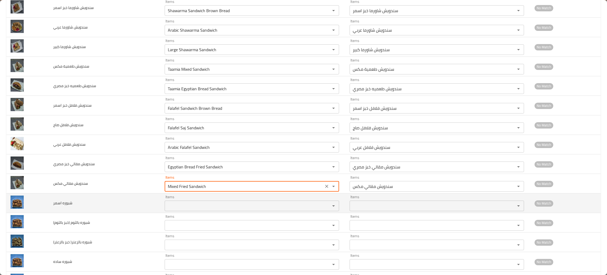
type مكس "Mixed Fried Sandwich"
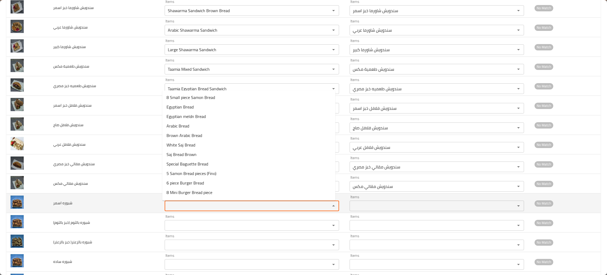
click at [185, 209] on اسمر "Items" at bounding box center [244, 205] width 156 height 7
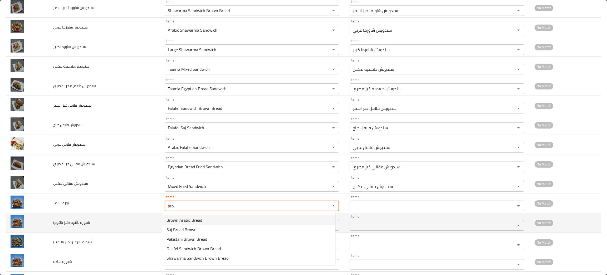
type اسمر "bro"
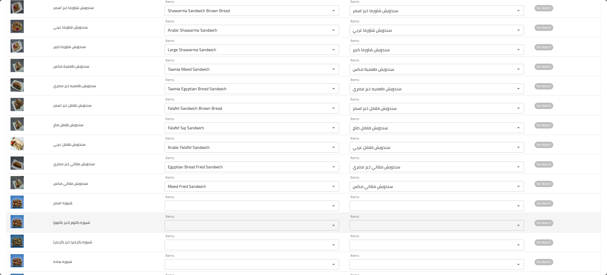
click at [104, 220] on td "شبوره بالثوم (خبز بالثوم)" at bounding box center [104, 222] width 111 height 19
click at [170, 227] on بالثوم\) "Items" at bounding box center [244, 224] width 156 height 7
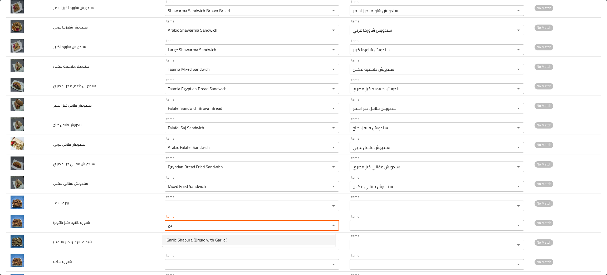
click at [168, 240] on span "Garlic Shabura (Bread with Garlic )" at bounding box center [197, 239] width 61 height 6
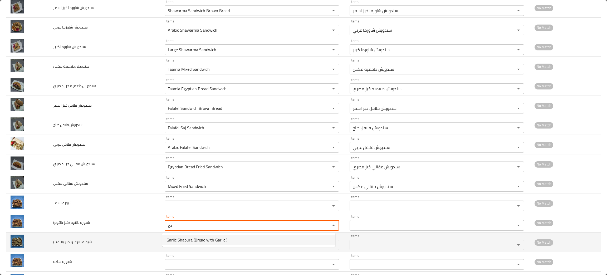
type بالثوم\) "Garlic Shabura (Bread with Garlic )"
type بالثوم\)-ar "شبوره بالثوم (خبز بالثوم)"
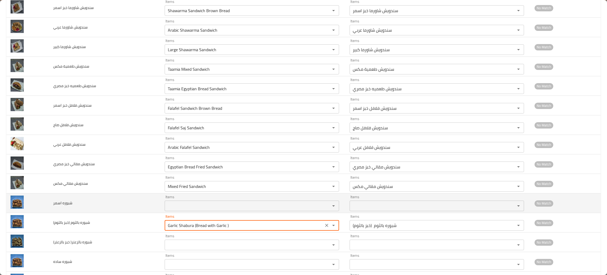
type بالثوم\) "Garlic Shabura (Bread with Garlic )"
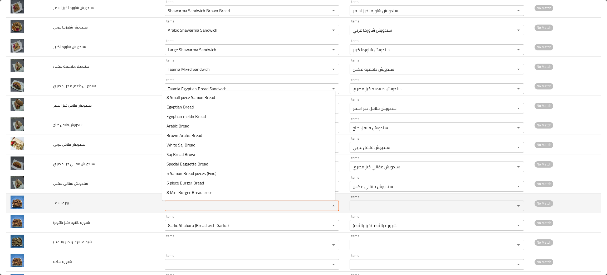
click at [173, 207] on اسمر "Items" at bounding box center [244, 205] width 156 height 7
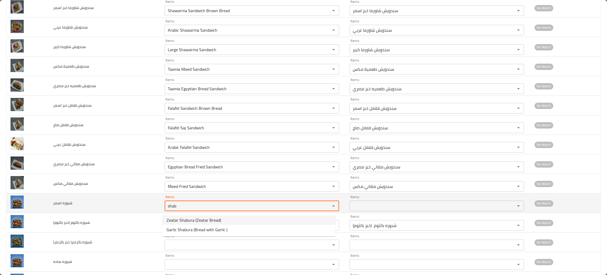
type اسمر "shab"
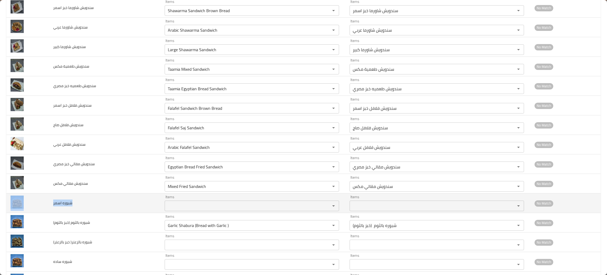
drag, startPoint x: 94, startPoint y: 203, endPoint x: 41, endPoint y: 197, distance: 53.0
click at [41, 197] on tr "شبوره اسمر Items Items Items Items No Match" at bounding box center [303, 202] width 594 height 19
copy tr "شبوره اسمر"
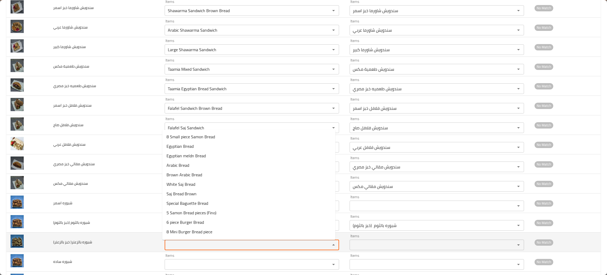
click at [176, 248] on بالزعتر\) "Items" at bounding box center [244, 244] width 156 height 7
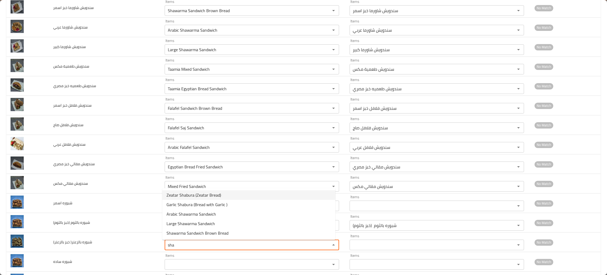
click at [194, 192] on span "Zeatar Shabura (Zeatar Bread)" at bounding box center [194, 195] width 55 height 6
type بالزعتر\) "Zeatar Shabura (Zeatar Bread)"
type بالزعتر\)-ar "شبوره بالزعتر( خبز بالزعتر)"
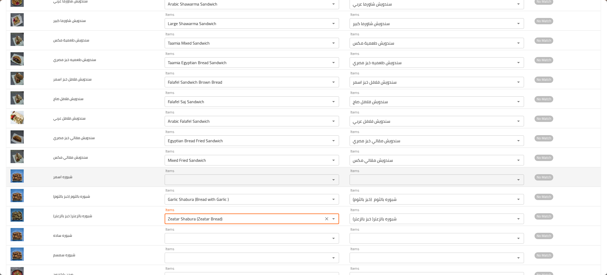
scroll to position [395, 0]
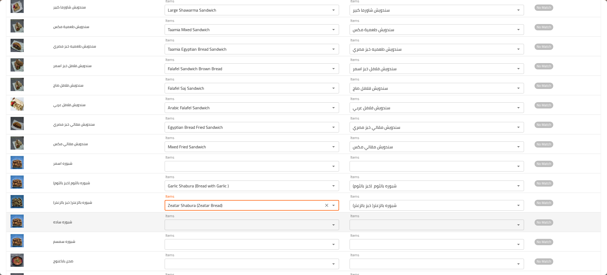
type بالزعتر\) "Zeatar Shabura (Zeatar Bread)"
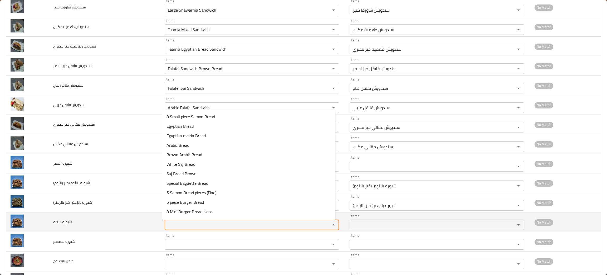
click at [178, 227] on ساده "Items" at bounding box center [244, 224] width 156 height 7
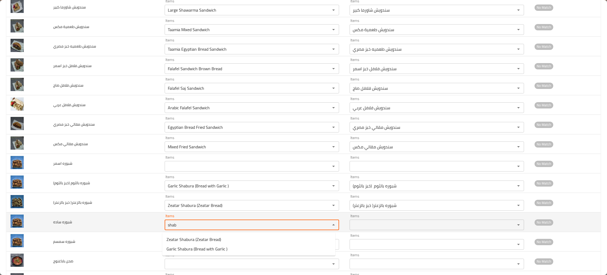
type ساده "shab"
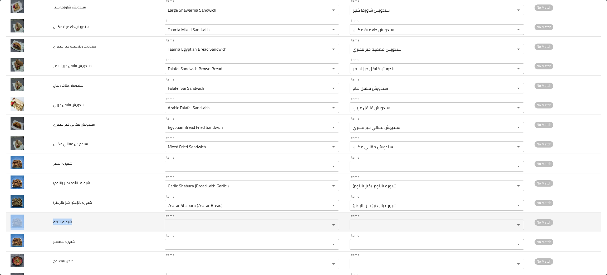
drag, startPoint x: 85, startPoint y: 225, endPoint x: 35, endPoint y: 227, distance: 49.3
click at [35, 227] on tr "شبوره ساده Items Items Items Items No Match" at bounding box center [303, 221] width 594 height 19
copy tr "شبوره ساده"
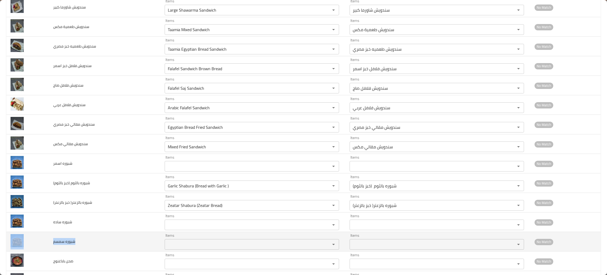
drag, startPoint x: 90, startPoint y: 240, endPoint x: 47, endPoint y: 239, distance: 43.2
click at [47, 239] on tr "شبوره سمسم Items Items Items Items No Match" at bounding box center [303, 241] width 594 height 19
copy tr "شبوره سمسم"
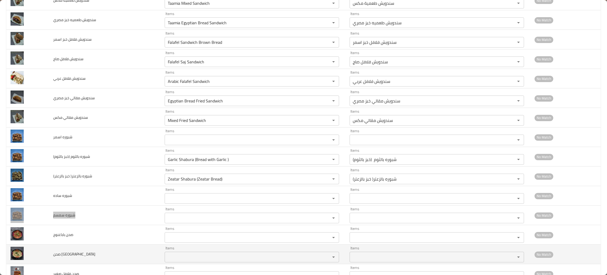
scroll to position [434, 0]
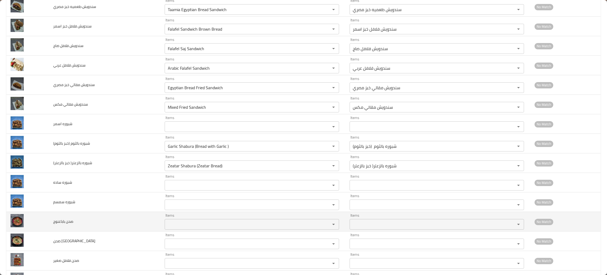
click at [175, 225] on باباغنوج "Items" at bounding box center [244, 223] width 156 height 7
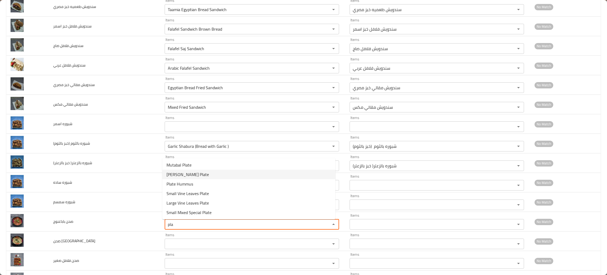
click at [190, 171] on span "[PERSON_NAME] Plate" at bounding box center [188, 174] width 42 height 6
type باباغنوج "[PERSON_NAME] Plate"
type باباغنوج-ar "صحن باباغنوج"
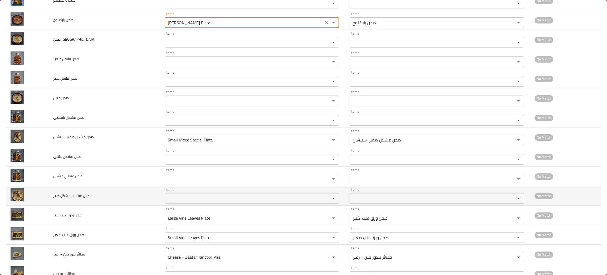
scroll to position [557, 0]
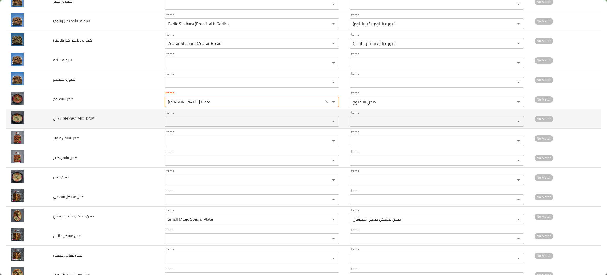
type باباغنوج "[PERSON_NAME] Plate"
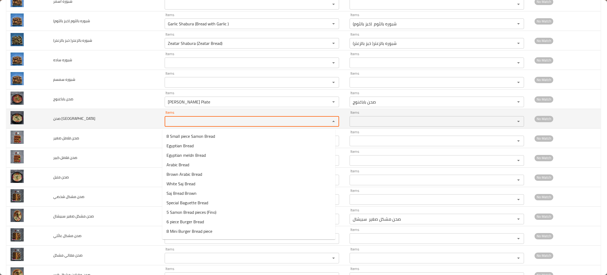
click at [175, 125] on حمص "Items" at bounding box center [244, 121] width 156 height 7
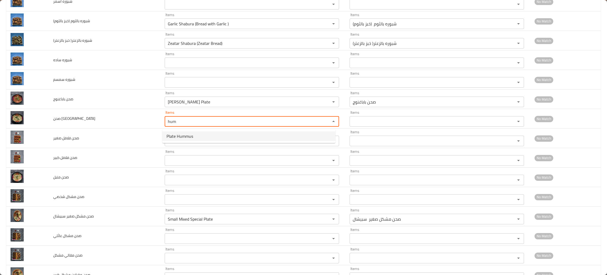
click at [181, 133] on span "Plate Hummus" at bounding box center [180, 136] width 27 height 6
type حمص "Plate Hummus"
type حمص-ar "صحن [GEOGRAPHIC_DATA]"
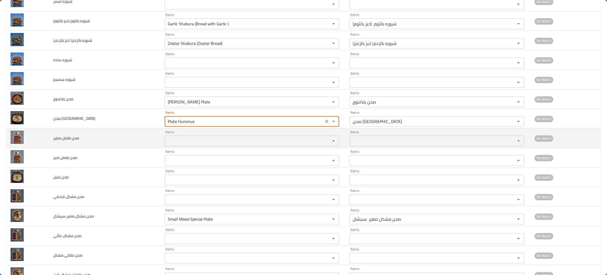
type حمص "Plate Hummus"
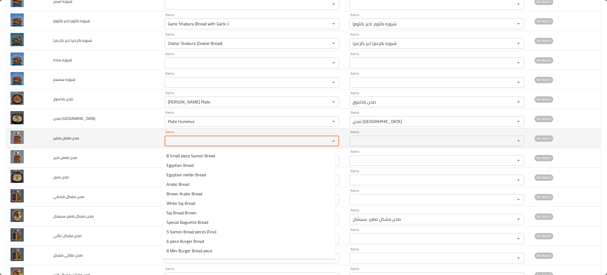
click at [176, 144] on صغير "Items" at bounding box center [244, 140] width 156 height 7
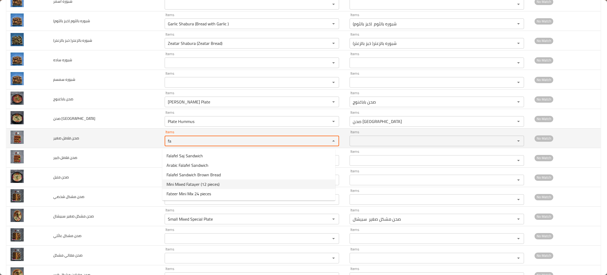
type صغير "fa"
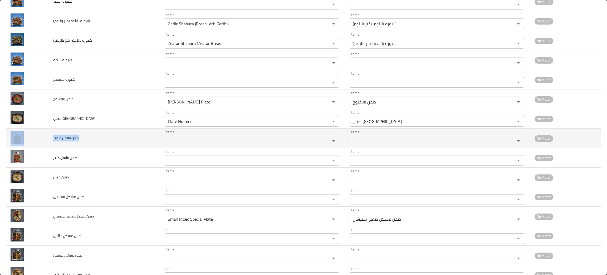
drag, startPoint x: 92, startPoint y: 138, endPoint x: 47, endPoint y: 140, distance: 45.9
click at [47, 140] on tr "صحن فلافل صغير Items Items Items Items No Match" at bounding box center [303, 137] width 594 height 19
copy tr "صحن فلافل صغير"
click at [179, 140] on صغير "Items" at bounding box center [244, 140] width 156 height 7
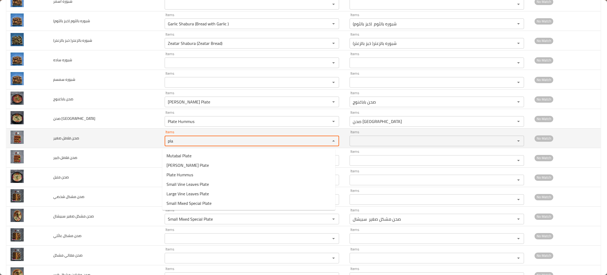
type صغير "pla"
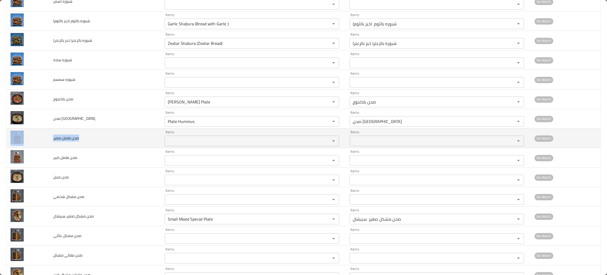
drag, startPoint x: 98, startPoint y: 136, endPoint x: 44, endPoint y: 147, distance: 55.4
click at [44, 147] on tr "صحن فلافل صغير Items Items Items Items No Match" at bounding box center [303, 137] width 594 height 19
copy tr "صحن فلافل صغير"
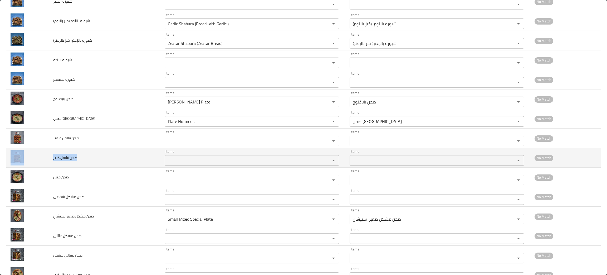
drag, startPoint x: 87, startPoint y: 159, endPoint x: 41, endPoint y: 164, distance: 46.1
click at [41, 164] on tr "صحن فلافل كبير Items Items Items Items No Match" at bounding box center [303, 157] width 594 height 19
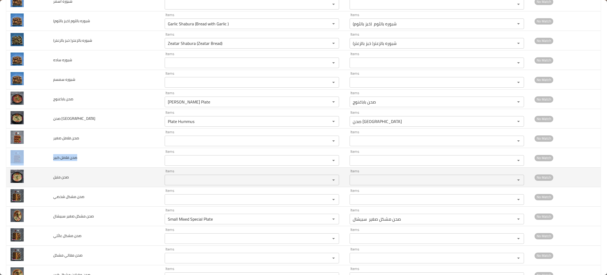
click at [180, 177] on div "Items" at bounding box center [252, 179] width 174 height 11
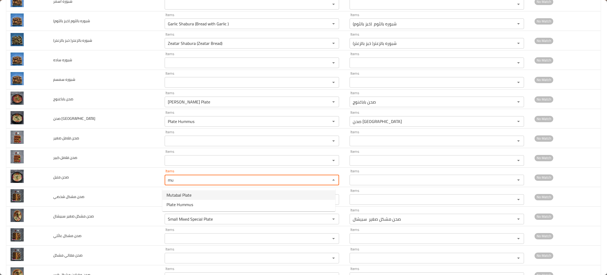
click at [179, 190] on متبل-option-0 "Mutabal Plate" at bounding box center [248, 194] width 173 height 9
type متبل "Mutabal Plate"
type متبل-ar "صحن متبل"
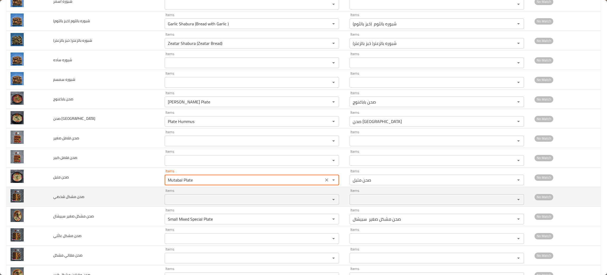
type متبل "Mutabal Plate"
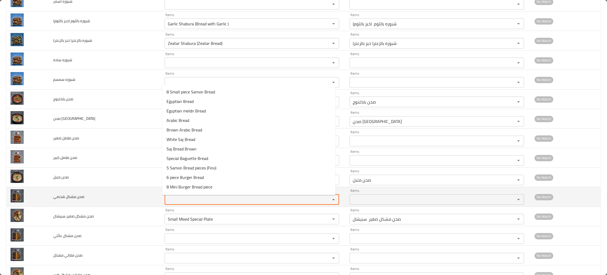
click at [187, 203] on شخصي "Items" at bounding box center [244, 198] width 156 height 7
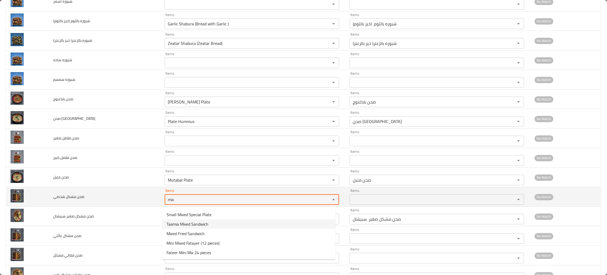
type شخصي "mix"
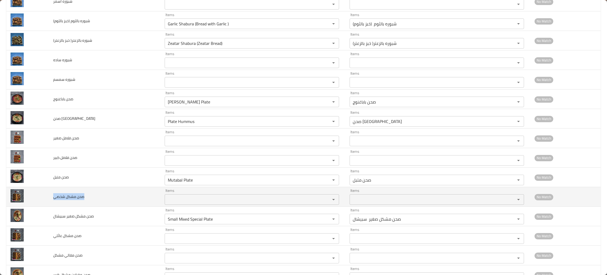
drag, startPoint x: 97, startPoint y: 199, endPoint x: 51, endPoint y: 198, distance: 45.9
click at [51, 198] on td "صحن مشكل شخصي" at bounding box center [104, 196] width 111 height 19
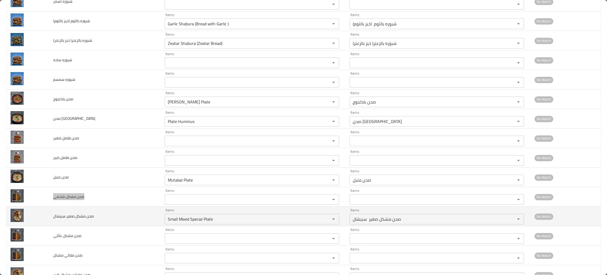
scroll to position [596, 0]
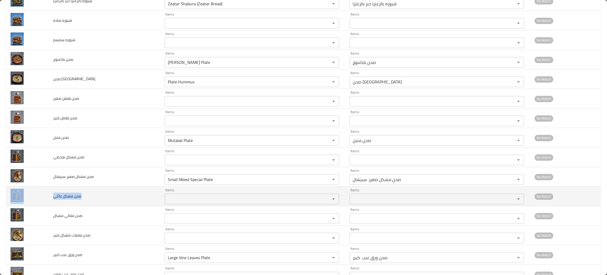
drag, startPoint x: 95, startPoint y: 200, endPoint x: 48, endPoint y: 206, distance: 47.6
click at [48, 206] on tr "صحن مشكل عائلي Items Items Items Items No Match" at bounding box center [303, 195] width 594 height 19
click at [78, 199] on span "صحن مشكل عائلي" at bounding box center [67, 195] width 28 height 7
click at [85, 199] on td "صحن مشكل عائلي" at bounding box center [104, 195] width 111 height 19
drag, startPoint x: 85, startPoint y: 199, endPoint x: 52, endPoint y: 199, distance: 32.1
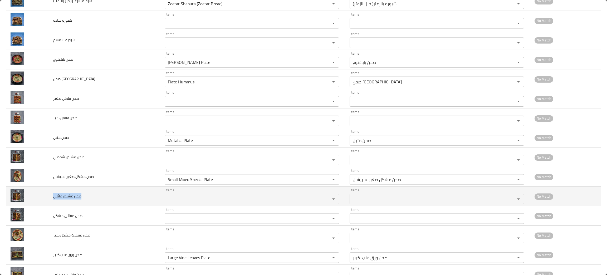
click at [52, 199] on td "صحن مشكل عائلي" at bounding box center [104, 195] width 111 height 19
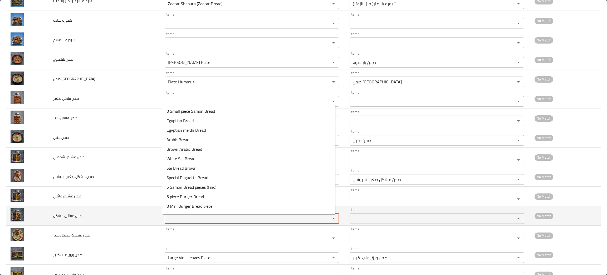
click at [196, 220] on مشكل "Items" at bounding box center [244, 217] width 156 height 7
type مشكل "m"
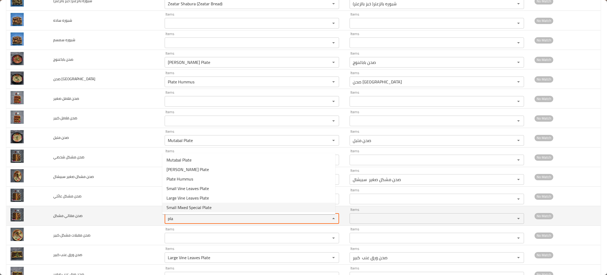
type مشكل "pla"
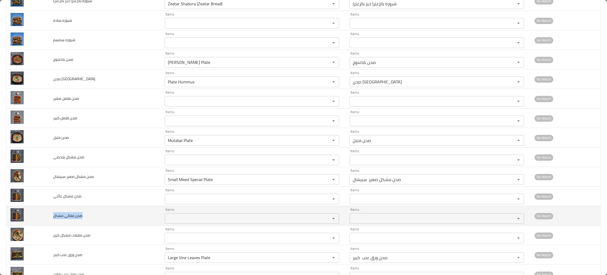
drag, startPoint x: 99, startPoint y: 217, endPoint x: 49, endPoint y: 222, distance: 50.0
click at [49, 222] on td "صحن مقالي مشكل" at bounding box center [104, 215] width 111 height 19
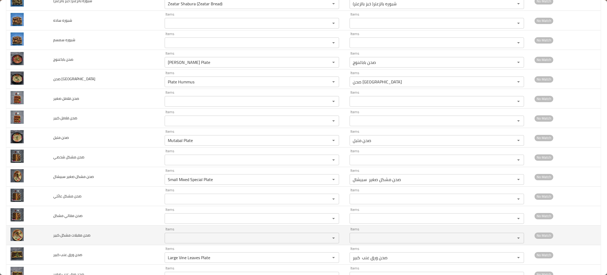
click at [180, 240] on كبير "Items" at bounding box center [244, 237] width 156 height 7
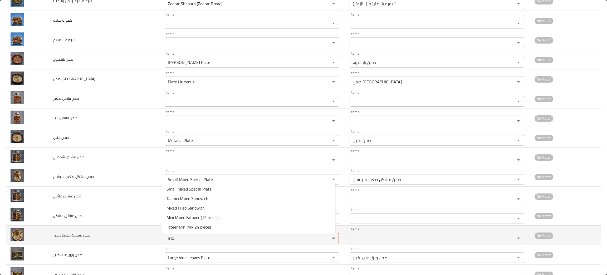
type كبير "mix"
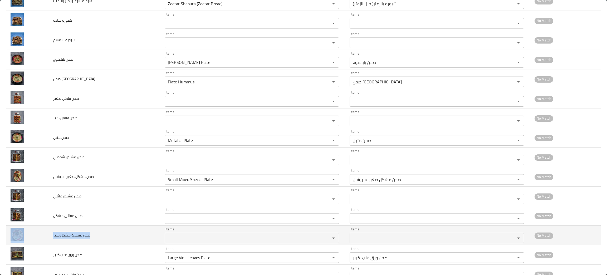
drag, startPoint x: 104, startPoint y: 239, endPoint x: 40, endPoint y: 242, distance: 63.9
click at [40, 242] on tr "صحن مقبلات مشكل كبير Items Items Items Items No Match" at bounding box center [303, 234] width 594 height 19
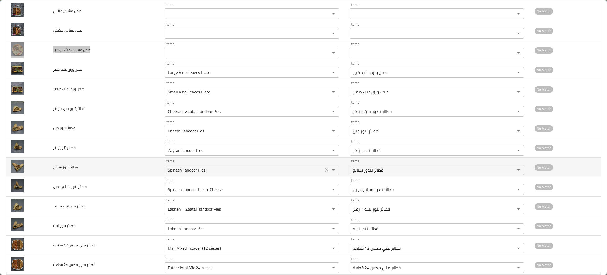
scroll to position [794, 0]
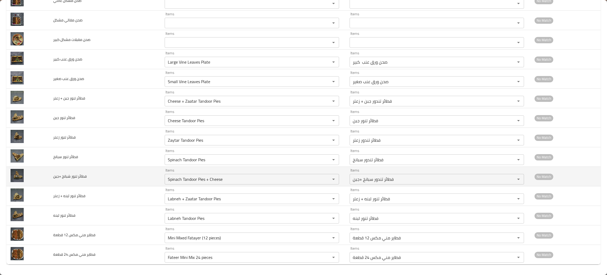
click at [118, 174] on td "فطائر تنور شبانخ +جبن" at bounding box center [104, 176] width 111 height 19
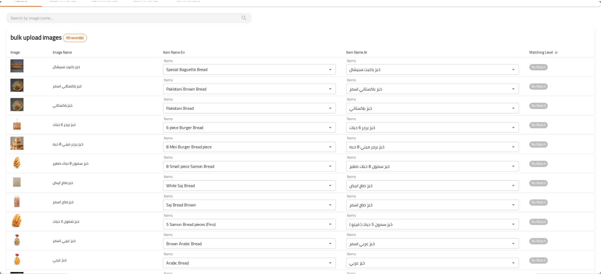
scroll to position [0, 0]
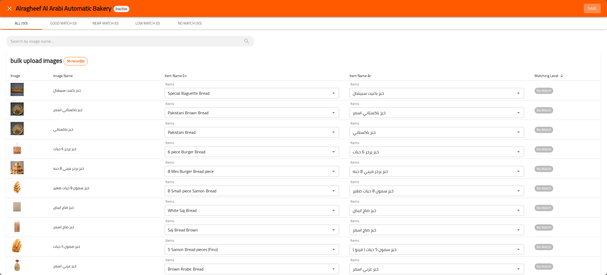
click at [586, 9] on span "Save" at bounding box center [592, 8] width 13 height 7
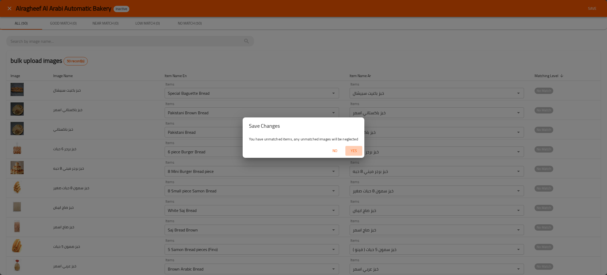
click at [353, 151] on span "Yes" at bounding box center [354, 150] width 13 height 7
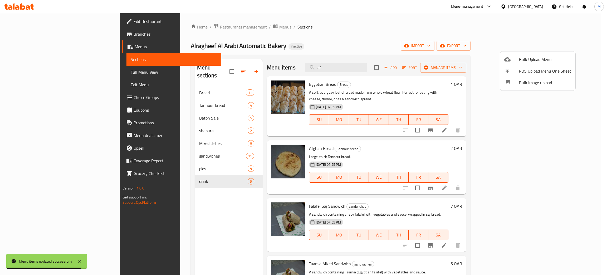
click at [151, 226] on div at bounding box center [303, 137] width 607 height 275
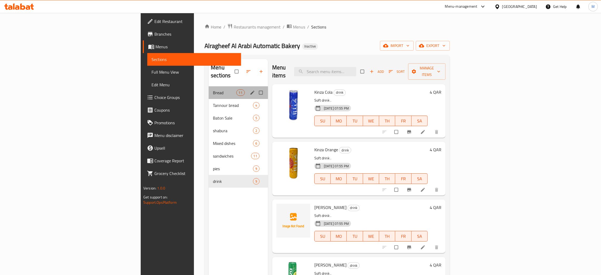
click at [209, 86] on div "Bread 11" at bounding box center [238, 92] width 59 height 13
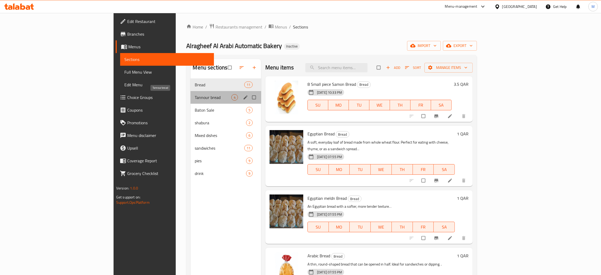
click at [195, 96] on span "Tannour bread" at bounding box center [213, 97] width 37 height 6
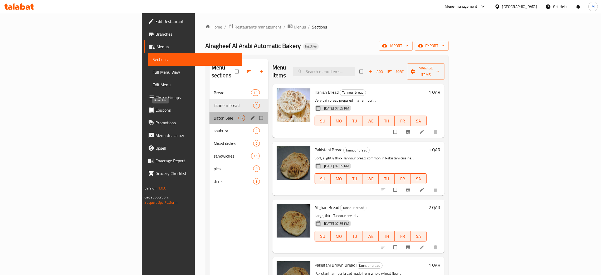
click at [214, 115] on span "Baton Sale" at bounding box center [226, 118] width 25 height 6
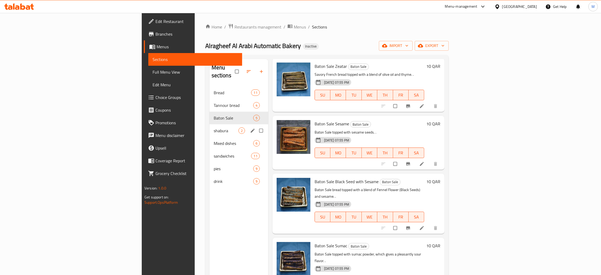
click at [209, 124] on div "shabura 2" at bounding box center [238, 130] width 59 height 13
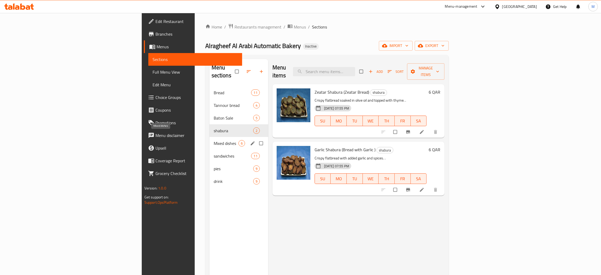
click at [214, 140] on span "Mixed dishes" at bounding box center [226, 143] width 25 height 6
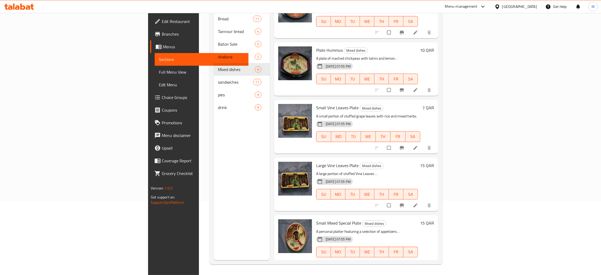
scroll to position [74, 0]
click at [214, 201] on div "Menu sections Bread 11 Tannour bread 4 Baton Sale 5 shabura 2 Mixed dishes 6 sa…" at bounding box center [242, 122] width 56 height 275
click at [217, 157] on div "Menu sections Bread 11 Tannour bread 4 Baton Sale 5 shabura 2 Mixed dishes 6 sa…" at bounding box center [242, 122] width 56 height 275
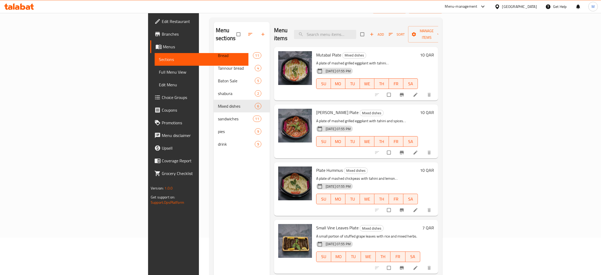
scroll to position [0, 0]
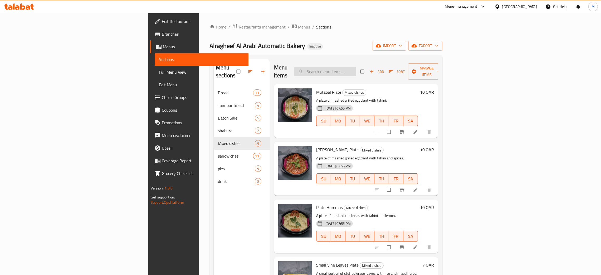
click at [356, 67] on input "search" at bounding box center [325, 71] width 62 height 9
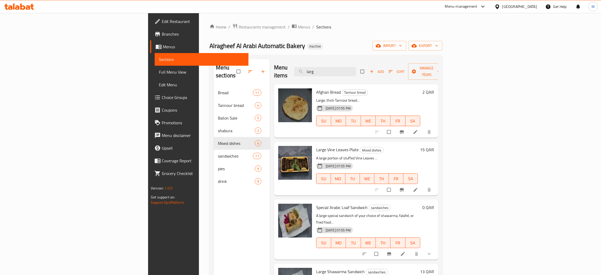
type input "larg"
drag, startPoint x: 357, startPoint y: 64, endPoint x: 337, endPoint y: 56, distance: 21.4
click at [344, 58] on div "Menu sections Bread 11 Tannour bread 4 Baton Sale 5 shabura 2 Mixed dishes 6 sa…" at bounding box center [325, 196] width 233 height 283
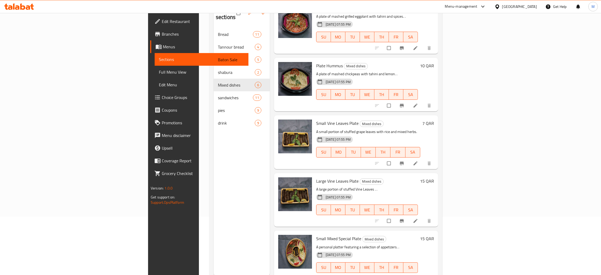
scroll to position [74, 0]
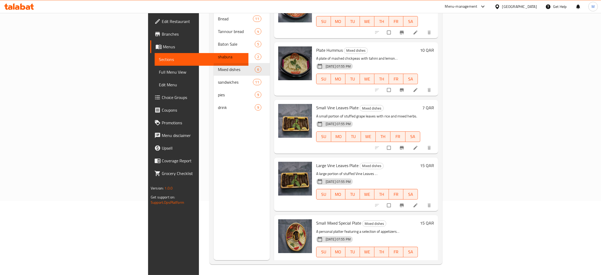
type input "plat"
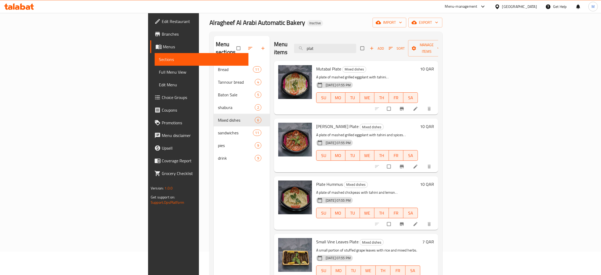
scroll to position [0, 0]
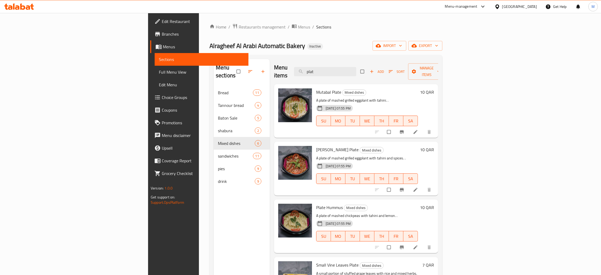
drag, startPoint x: 367, startPoint y: 68, endPoint x: 338, endPoint y: 53, distance: 32.8
click at [338, 53] on div "Home / Restaurants management / Menus / Sections Alragheef Al Arabi Automatic B…" at bounding box center [325, 180] width 233 height 314
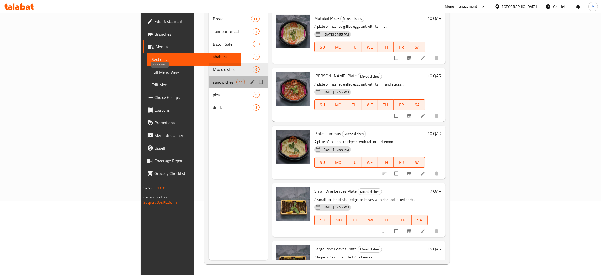
click at [213, 79] on span "sandwiches" at bounding box center [224, 82] width 23 height 6
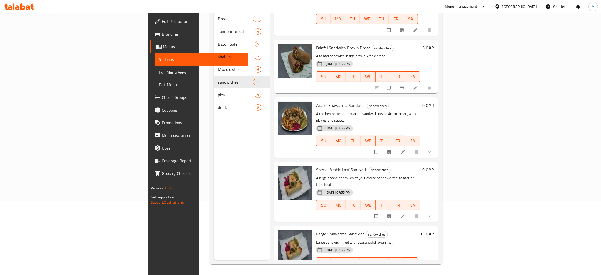
scroll to position [371, 0]
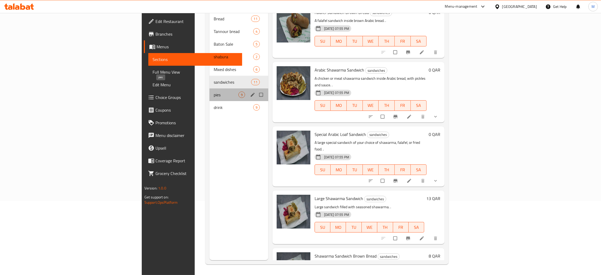
click at [214, 91] on span "pies" at bounding box center [226, 94] width 25 height 6
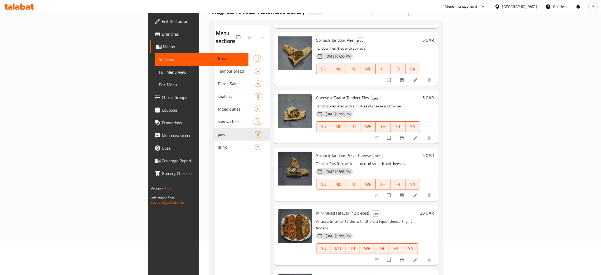
scroll to position [74, 0]
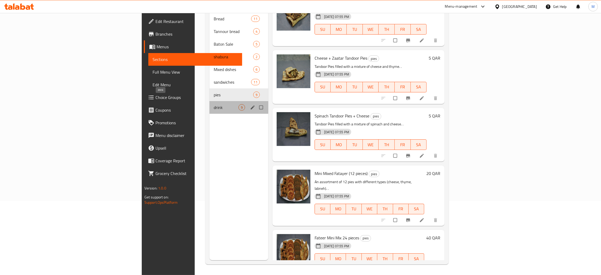
click at [214, 104] on span "drink" at bounding box center [226, 107] width 25 height 6
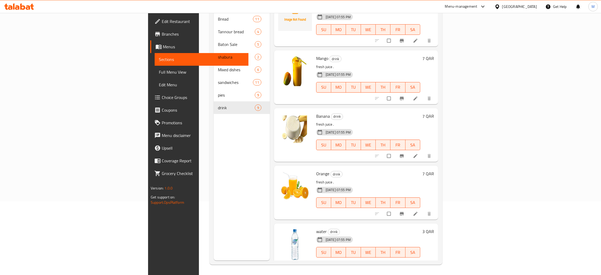
scroll to position [74, 0]
click at [159, 75] on span "Full Menu View" at bounding box center [201, 72] width 85 height 6
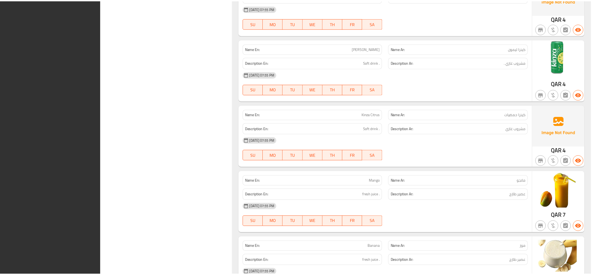
scroll to position [3943, 0]
